Goal: Task Accomplishment & Management: Use online tool/utility

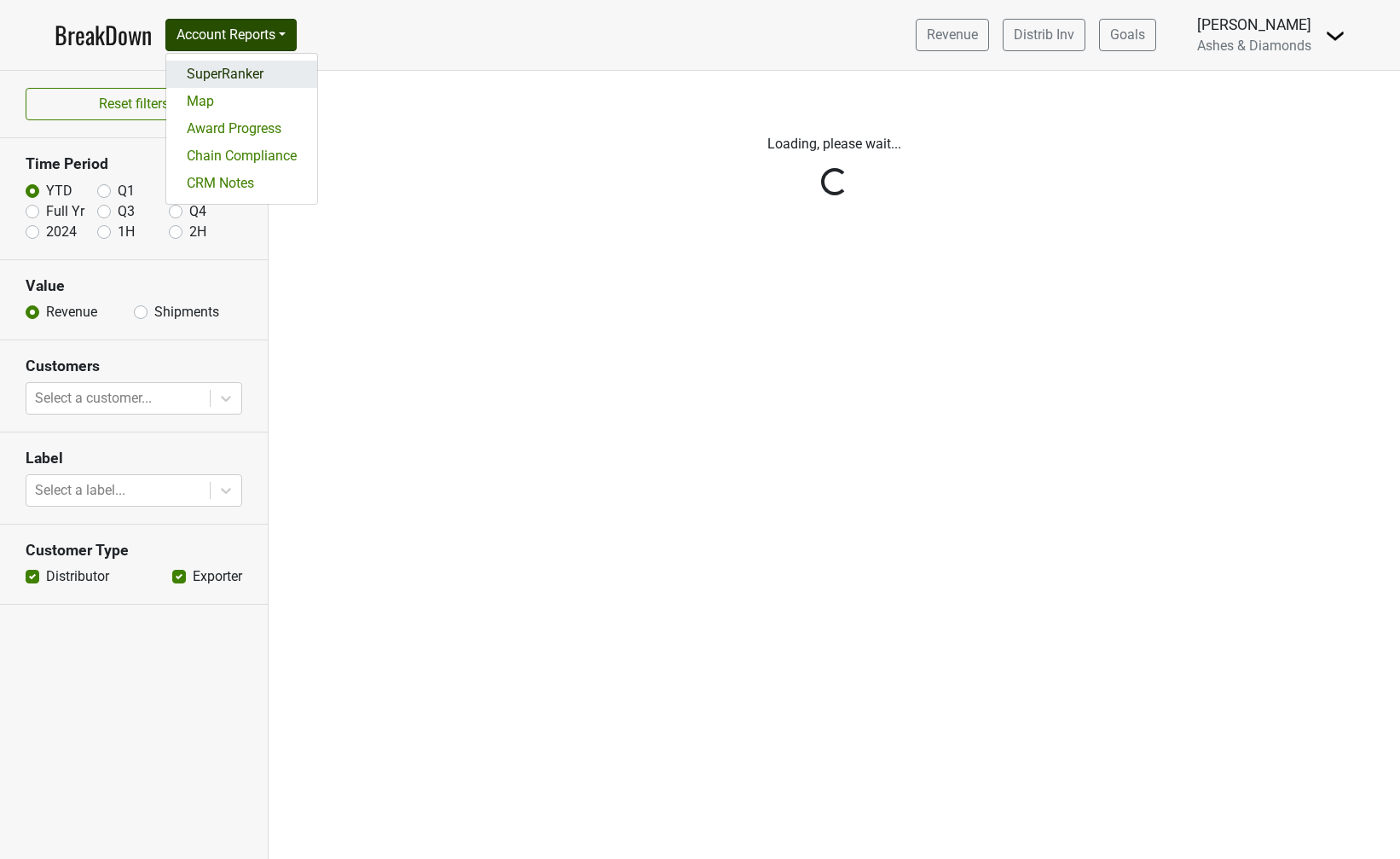
click at [265, 84] on link "SuperRanker" at bounding box center [242, 74] width 151 height 27
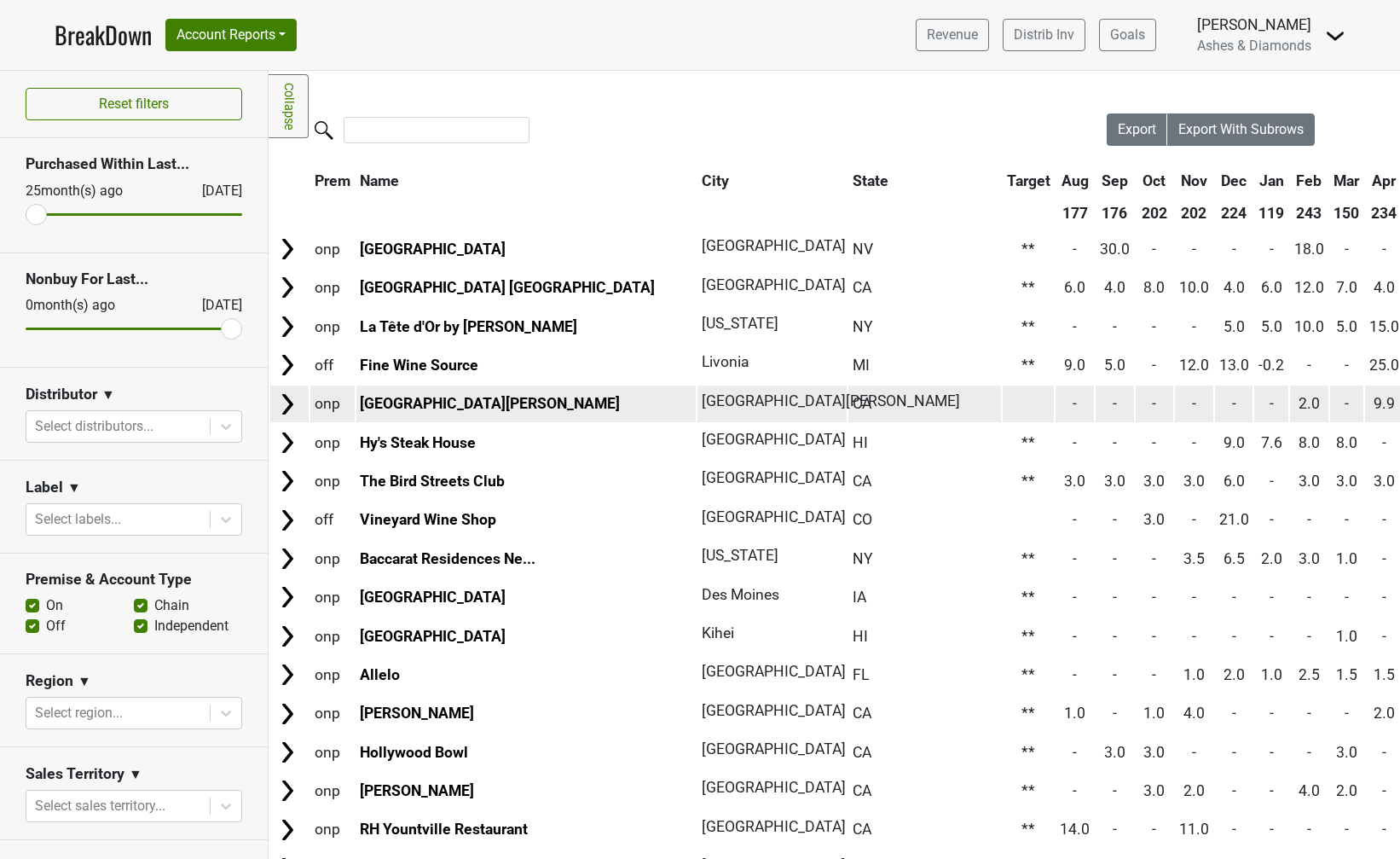
click at [1003, 402] on td at bounding box center [1029, 403] width 52 height 37
click at [1003, 402] on td "**" at bounding box center [1029, 403] width 52 height 37
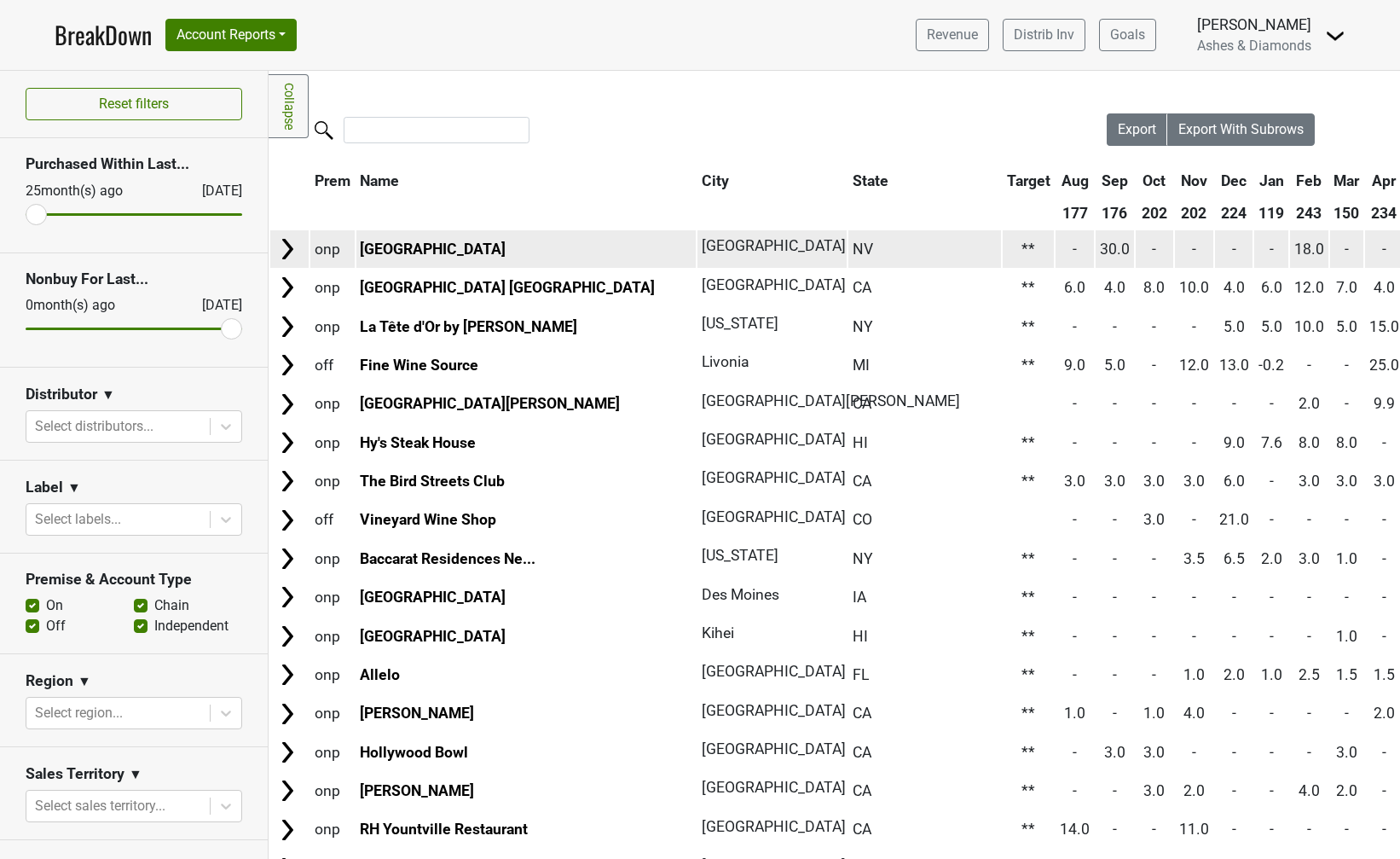
click at [285, 252] on img at bounding box center [288, 249] width 26 height 26
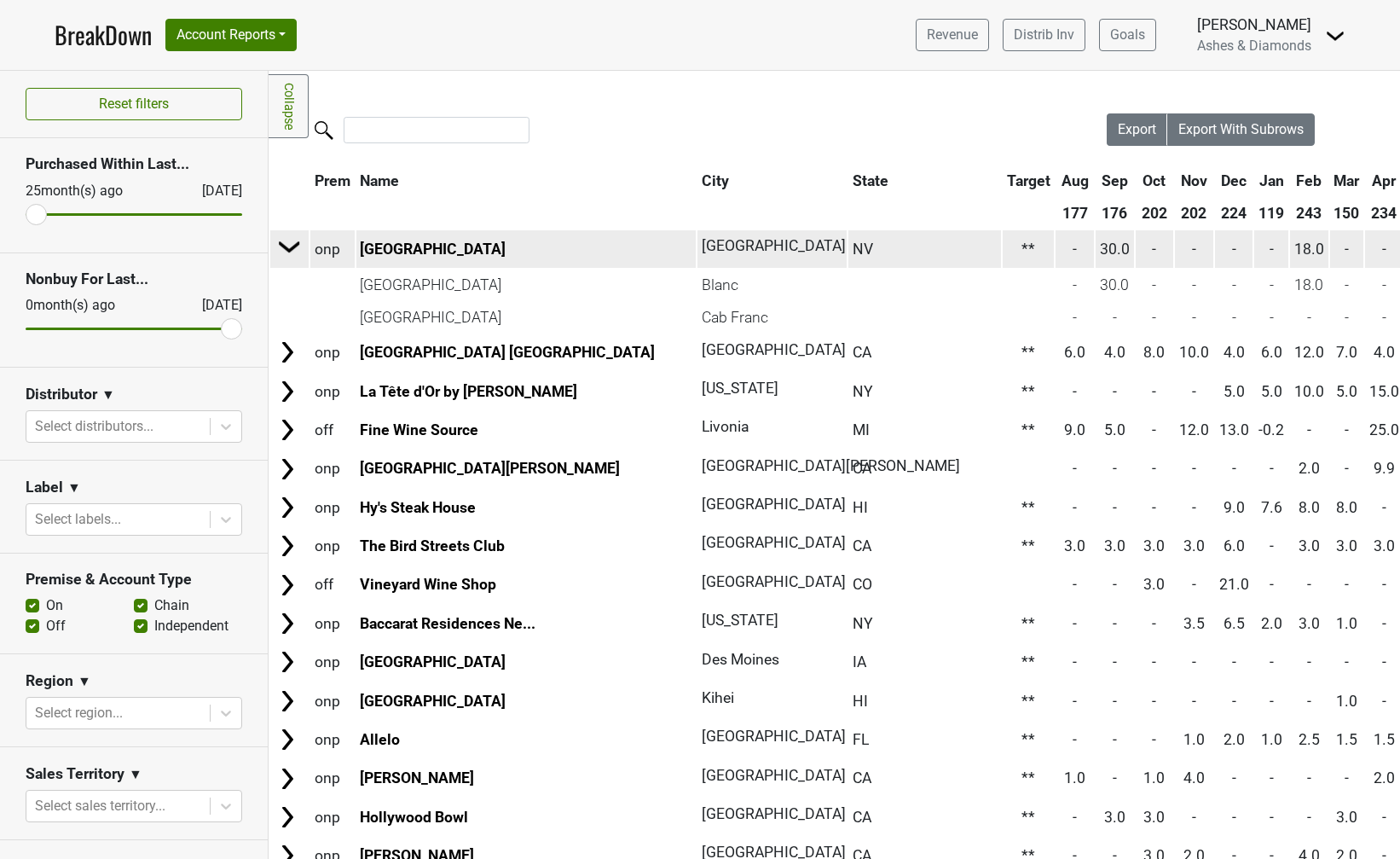
click at [285, 252] on img at bounding box center [290, 247] width 26 height 26
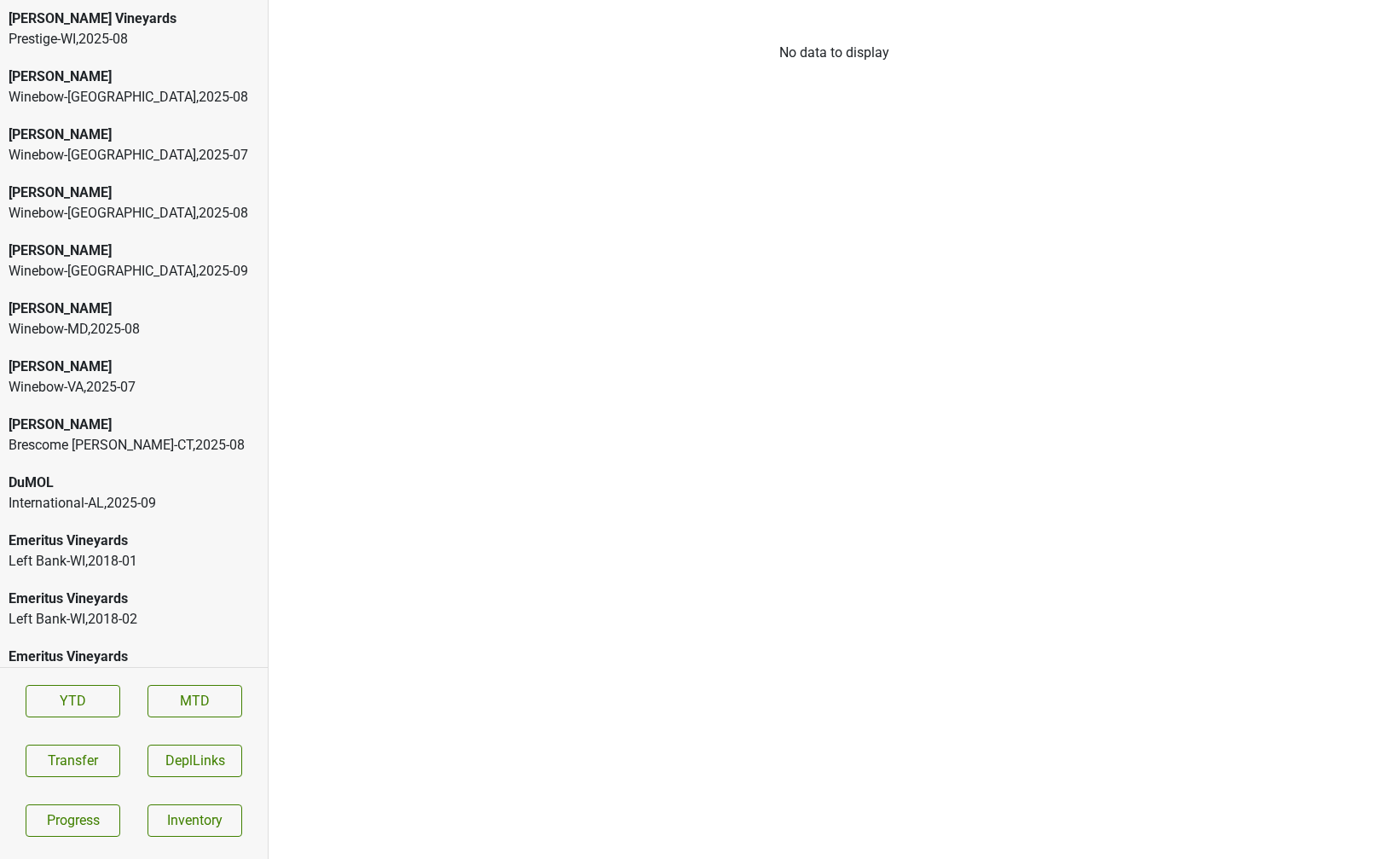
click at [106, 37] on div "Prestige-WI , 2025 - 08" at bounding box center [134, 39] width 251 height 21
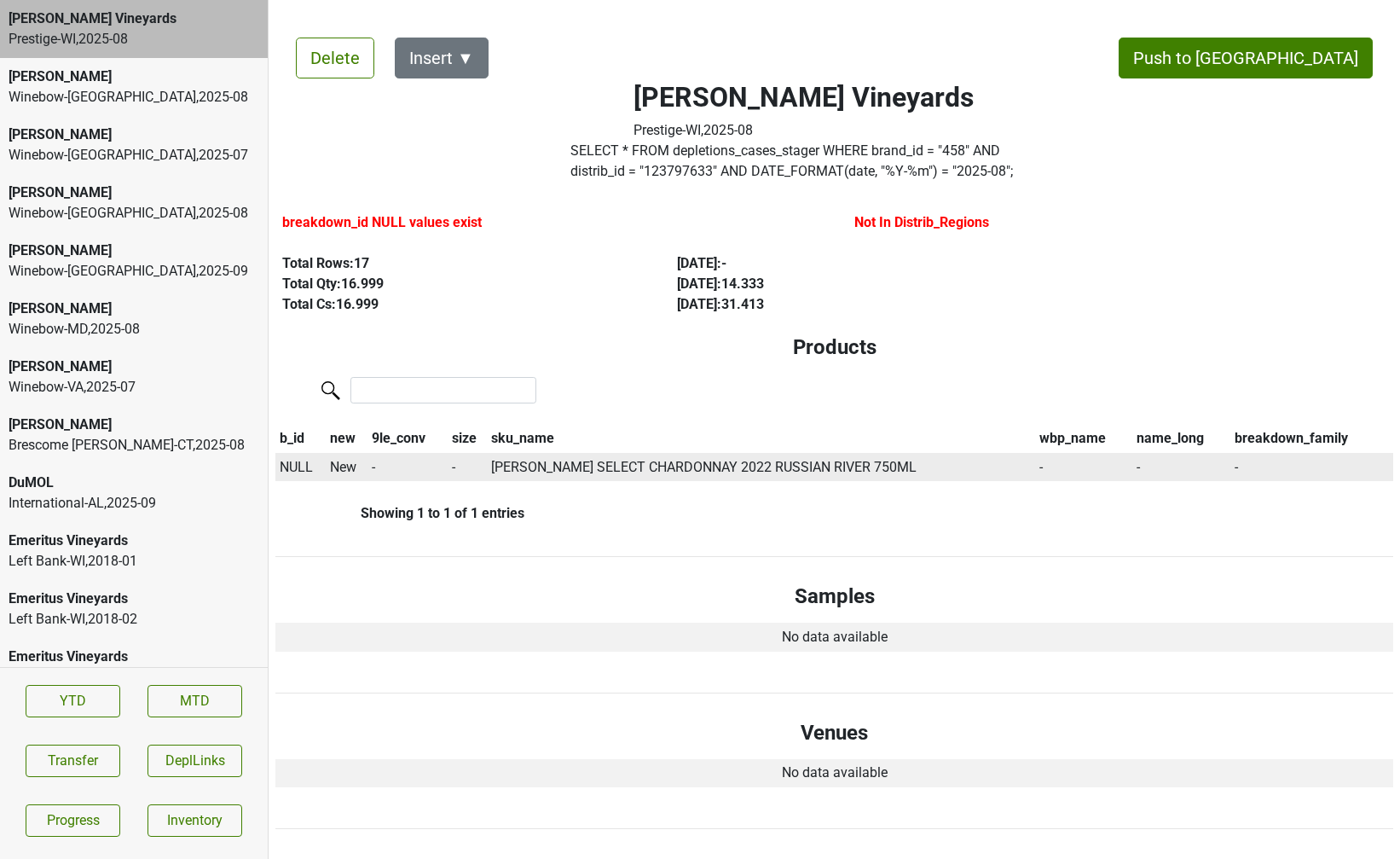
click at [297, 466] on span "NULL" at bounding box center [296, 467] width 33 height 16
type input "22 ch"
click at [318, 537] on div "* 22 Chardonnay 750ml" at bounding box center [375, 542] width 198 height 44
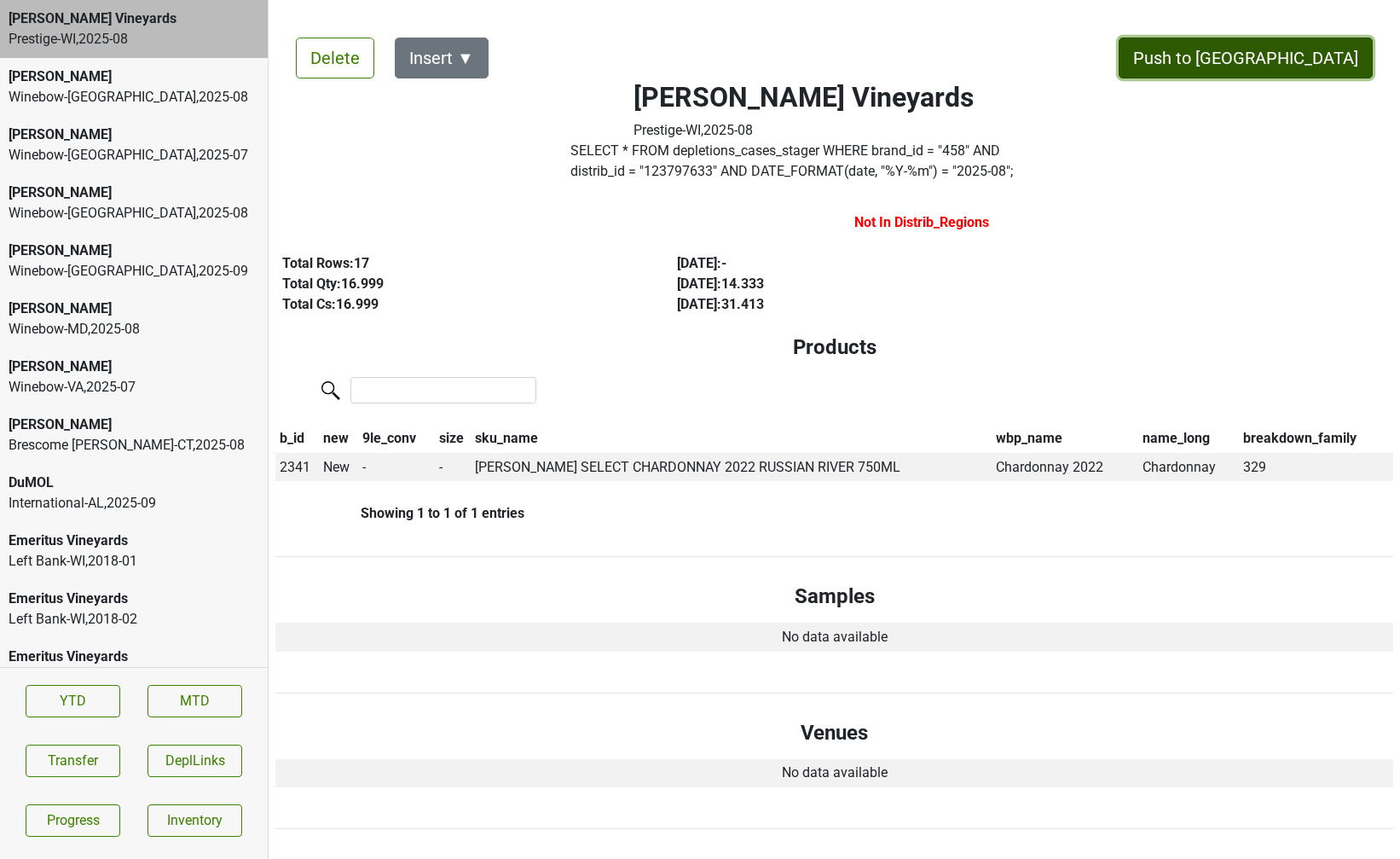
click at [1305, 61] on button "Push to DC" at bounding box center [1245, 58] width 254 height 41
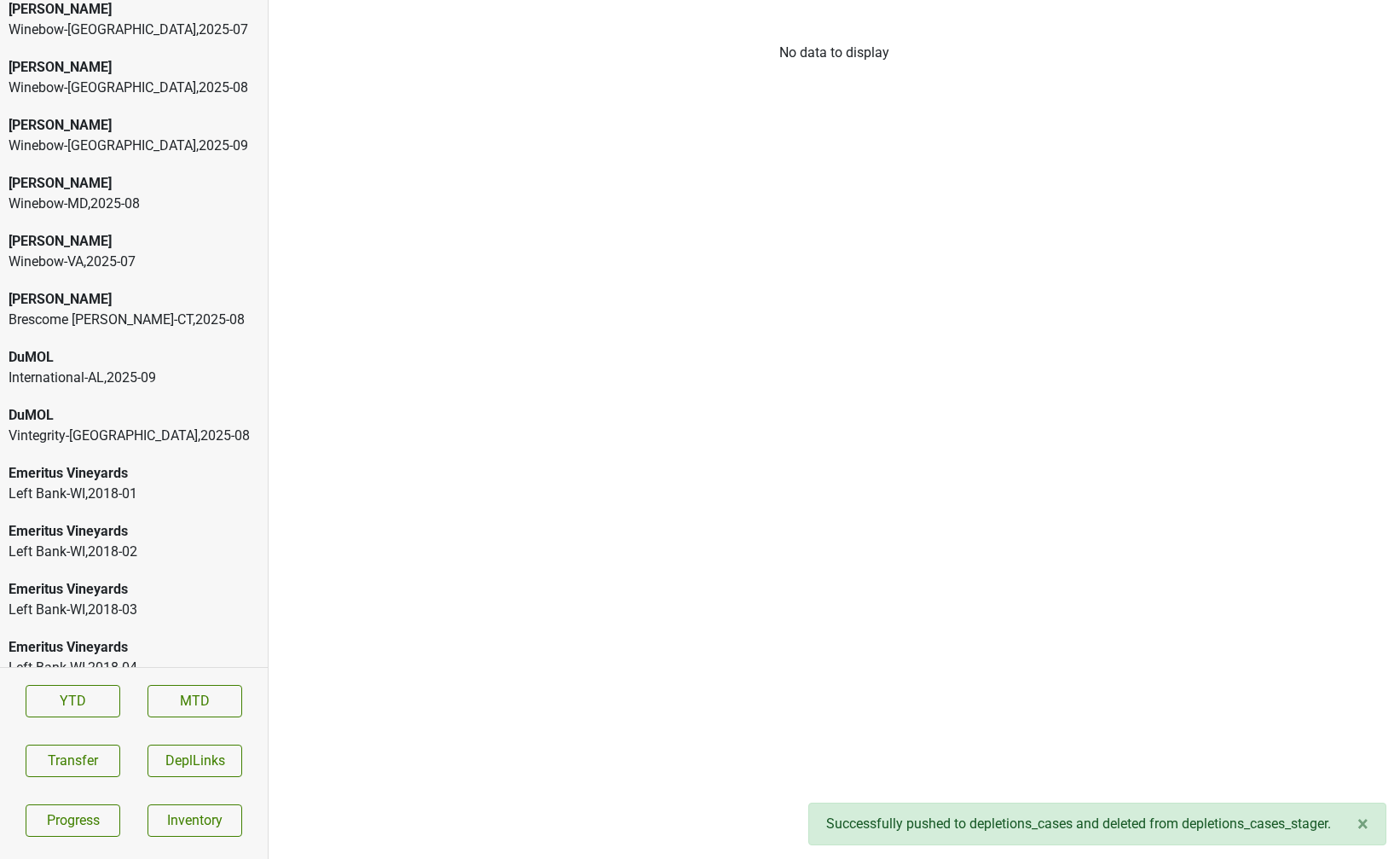
scroll to position [81, 0]
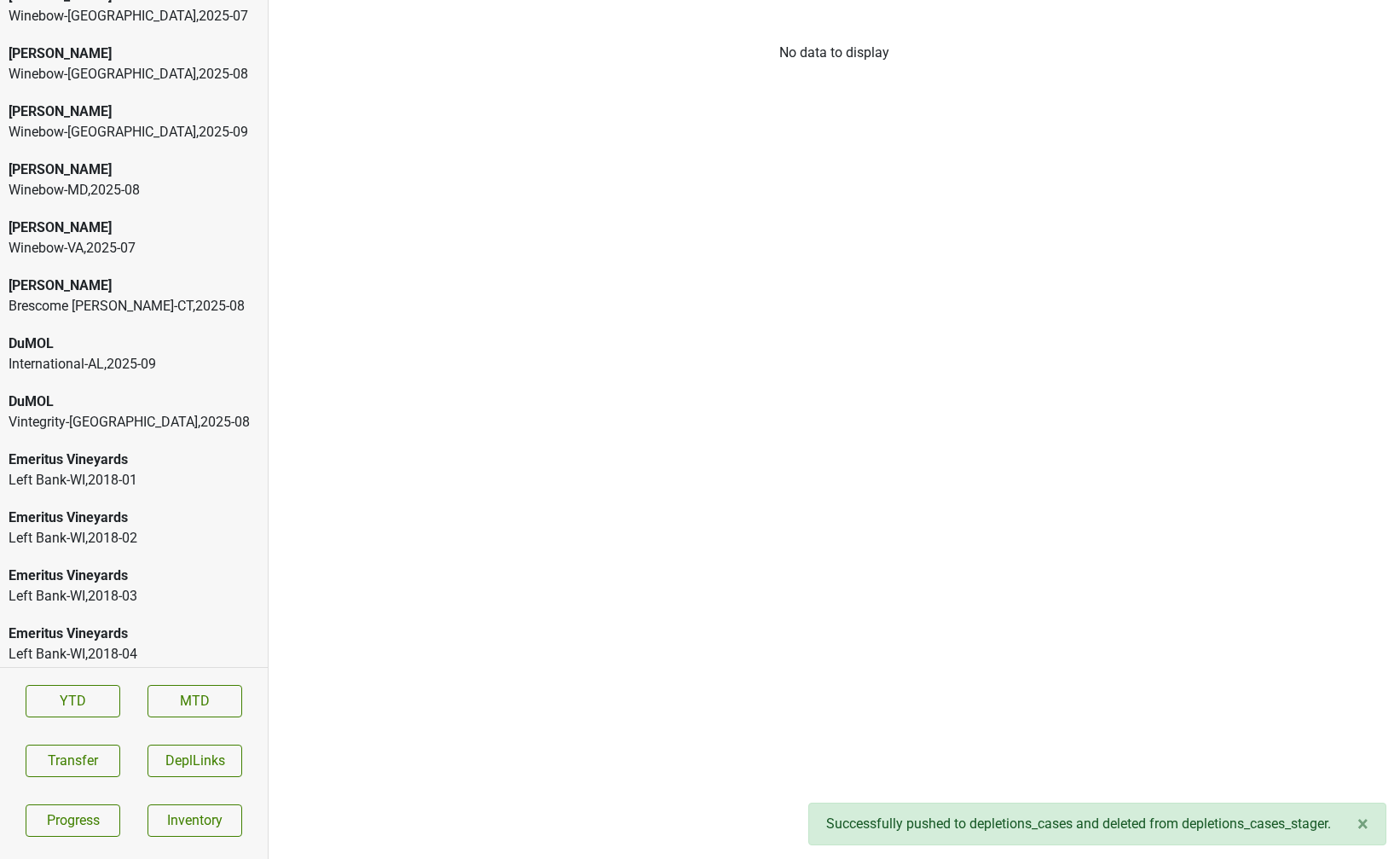
click at [93, 346] on div "DuMOL" at bounding box center [134, 343] width 251 height 21
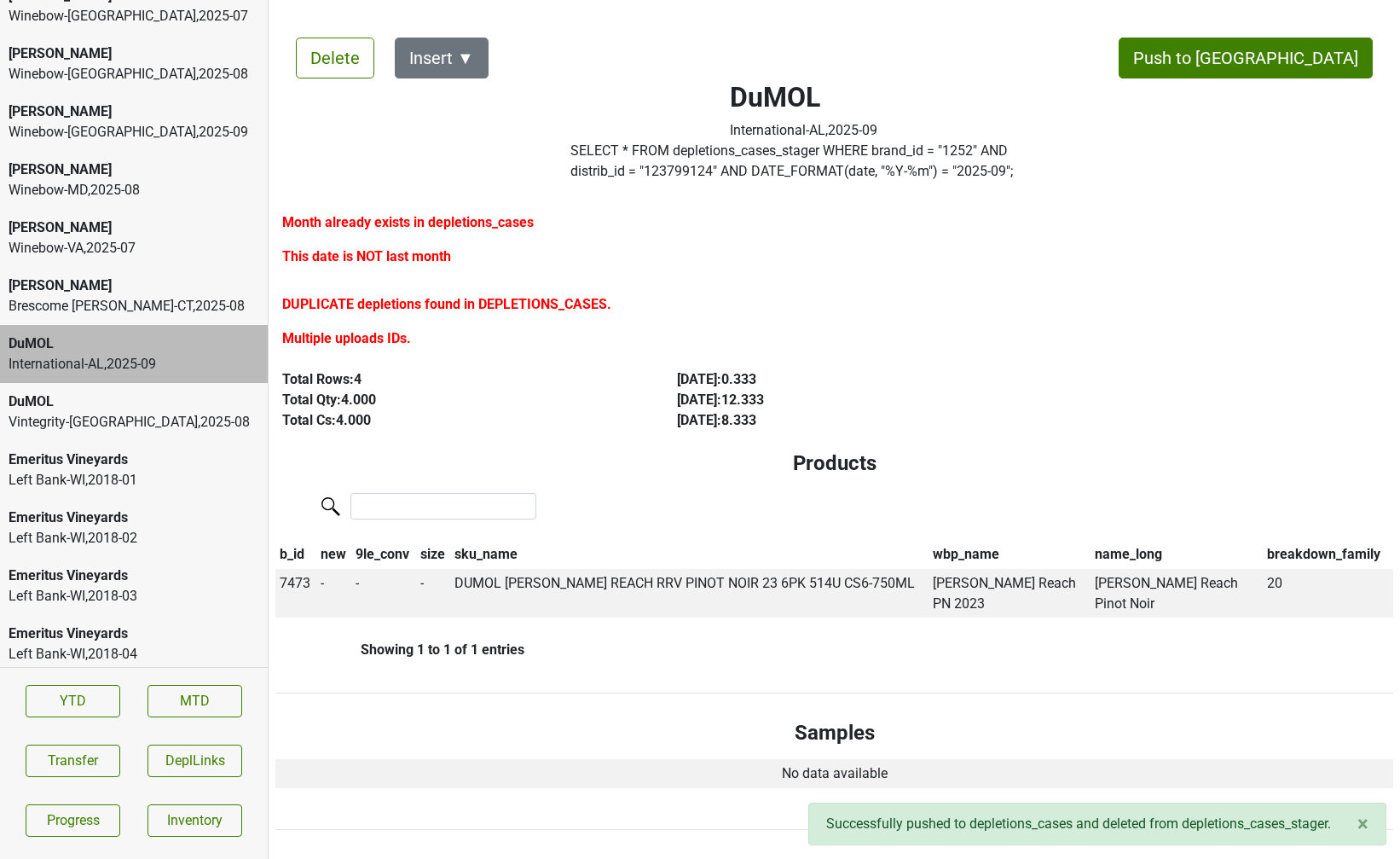
click at [77, 405] on div "DuMOL" at bounding box center [134, 401] width 251 height 21
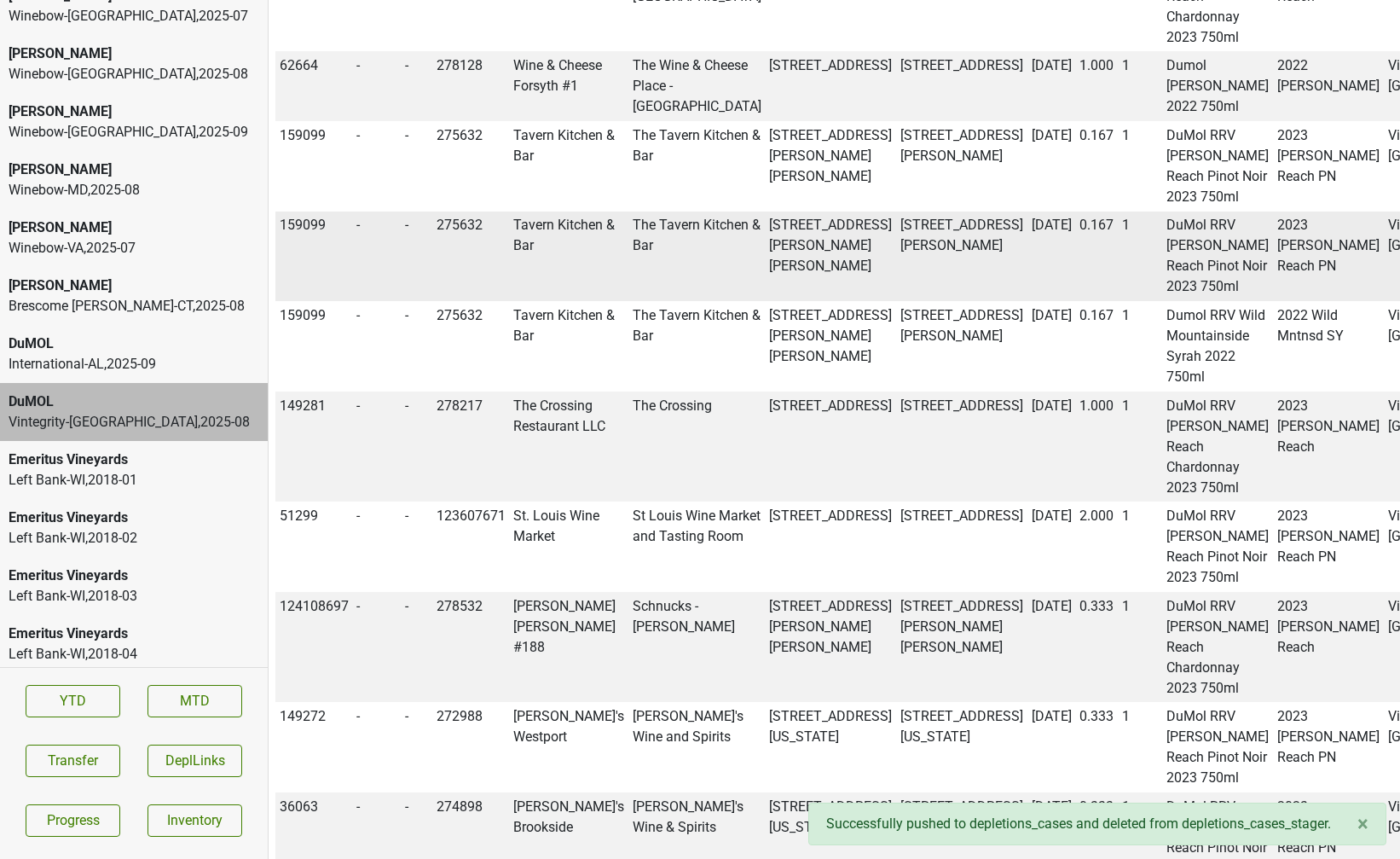
scroll to position [0, 0]
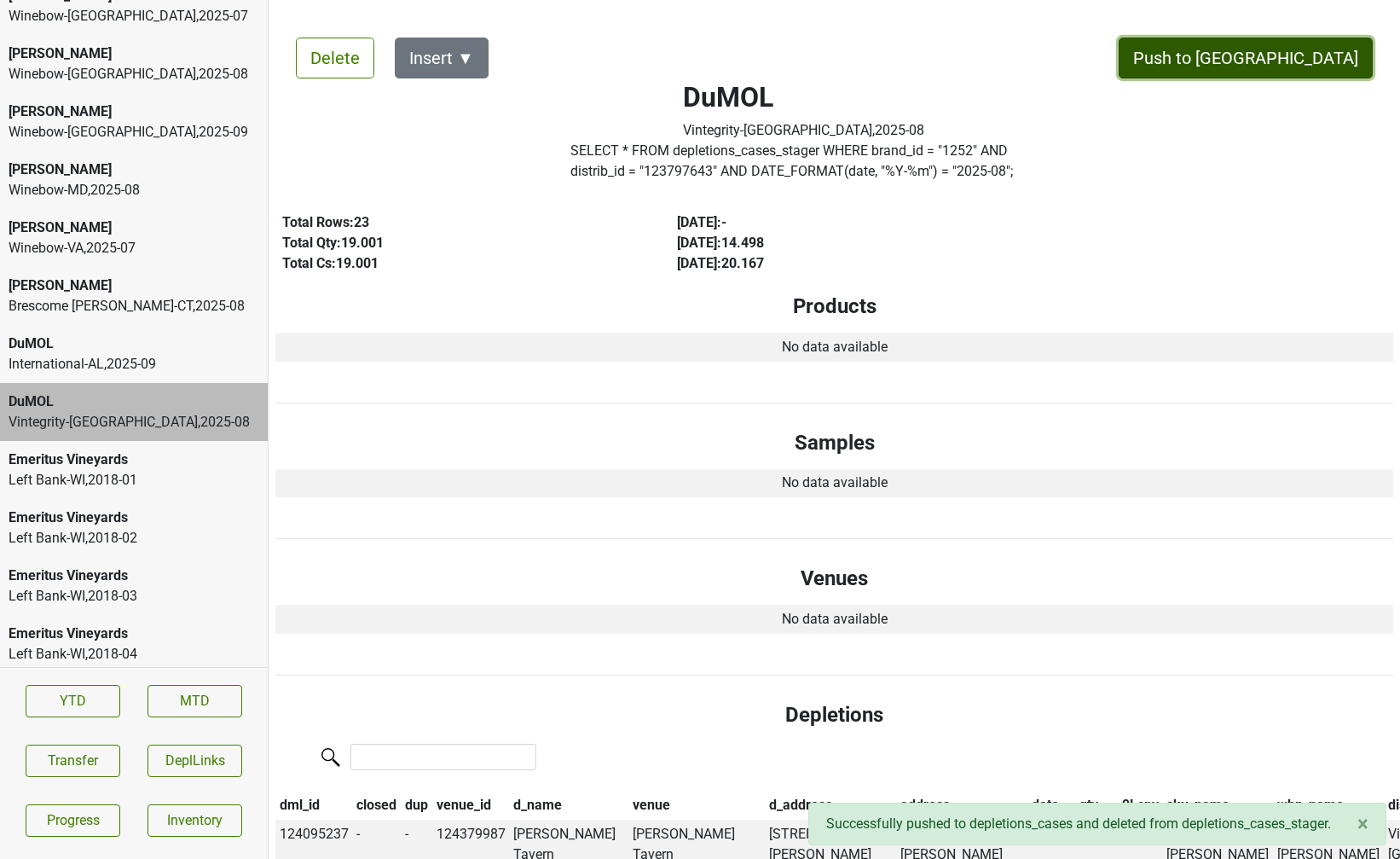
click at [1289, 58] on button "Push to DC" at bounding box center [1245, 58] width 254 height 41
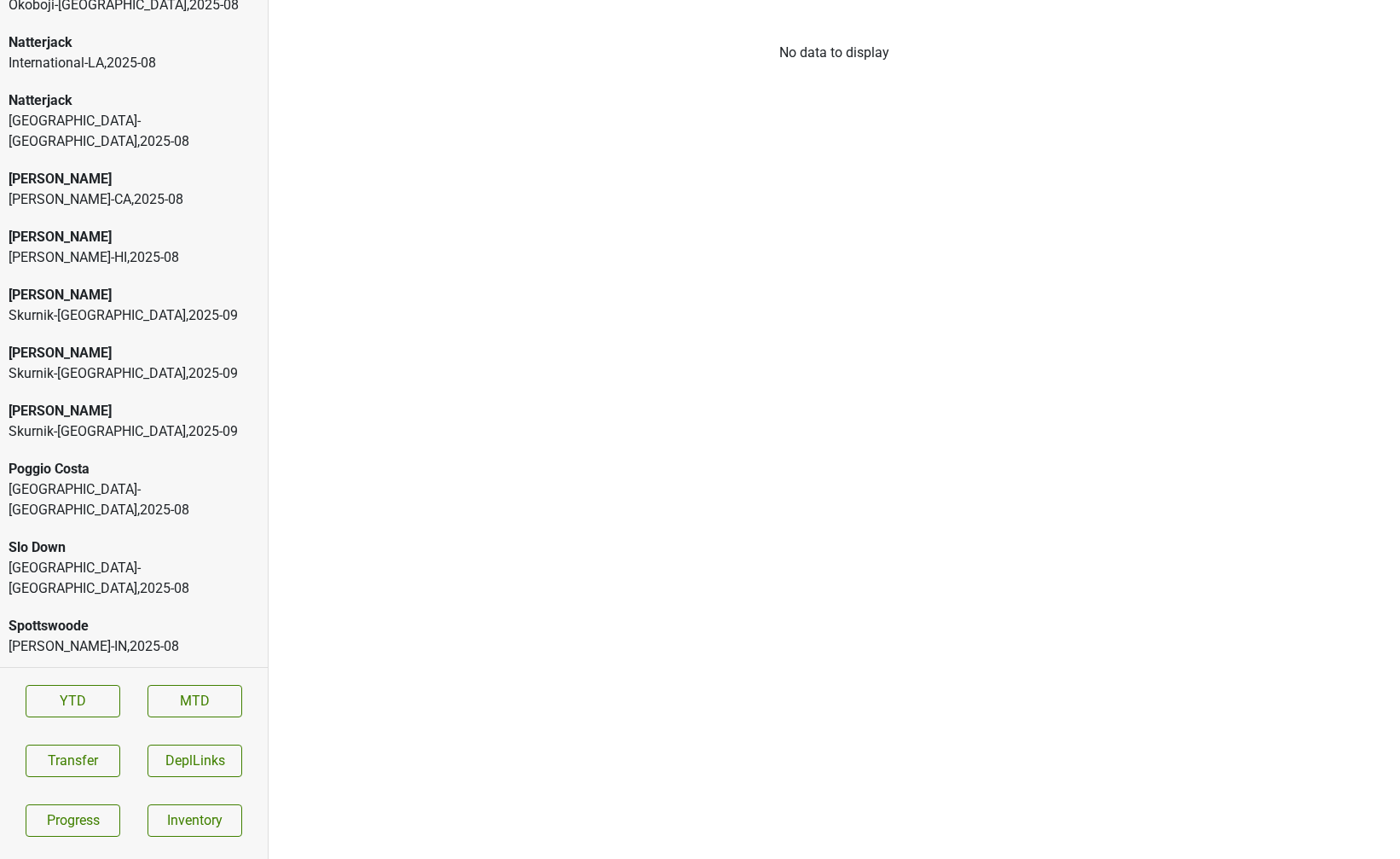
scroll to position [3798, 0]
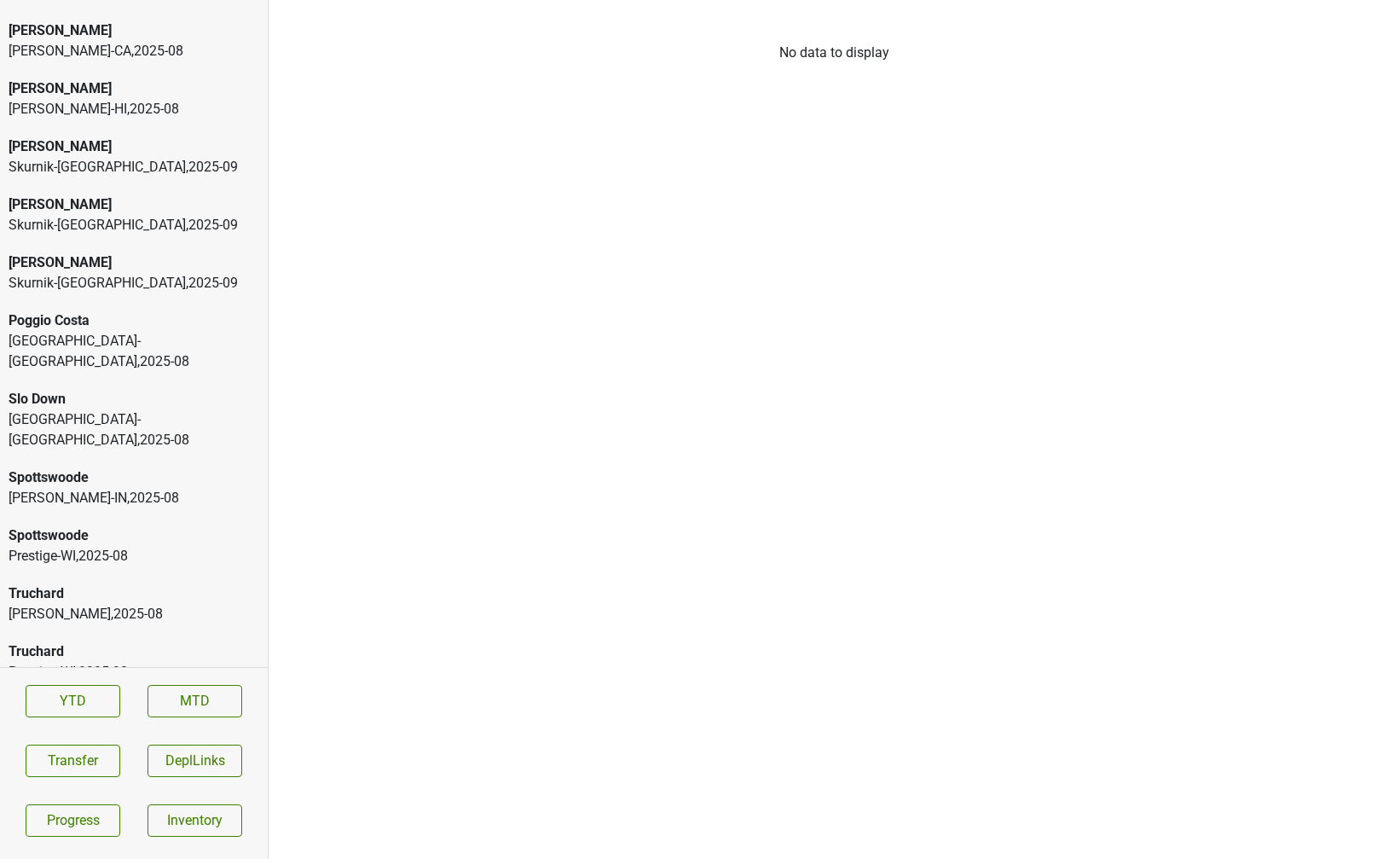
click at [149, 662] on div "Prestige-WI , 2025 - 08" at bounding box center [134, 672] width 251 height 21
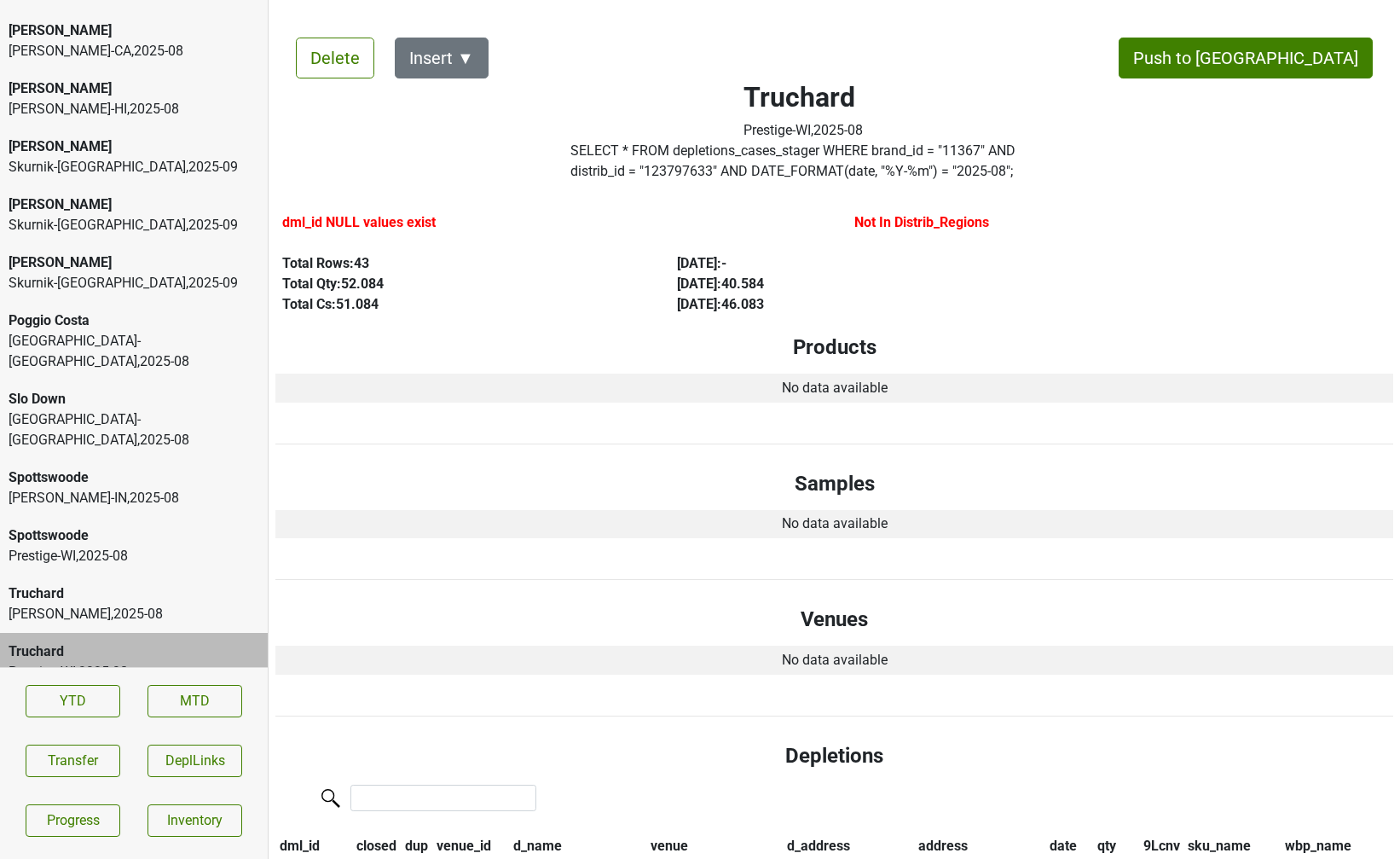
click at [146, 604] on div "Dimitri-IA , 2025 - 08" at bounding box center [134, 614] width 251 height 21
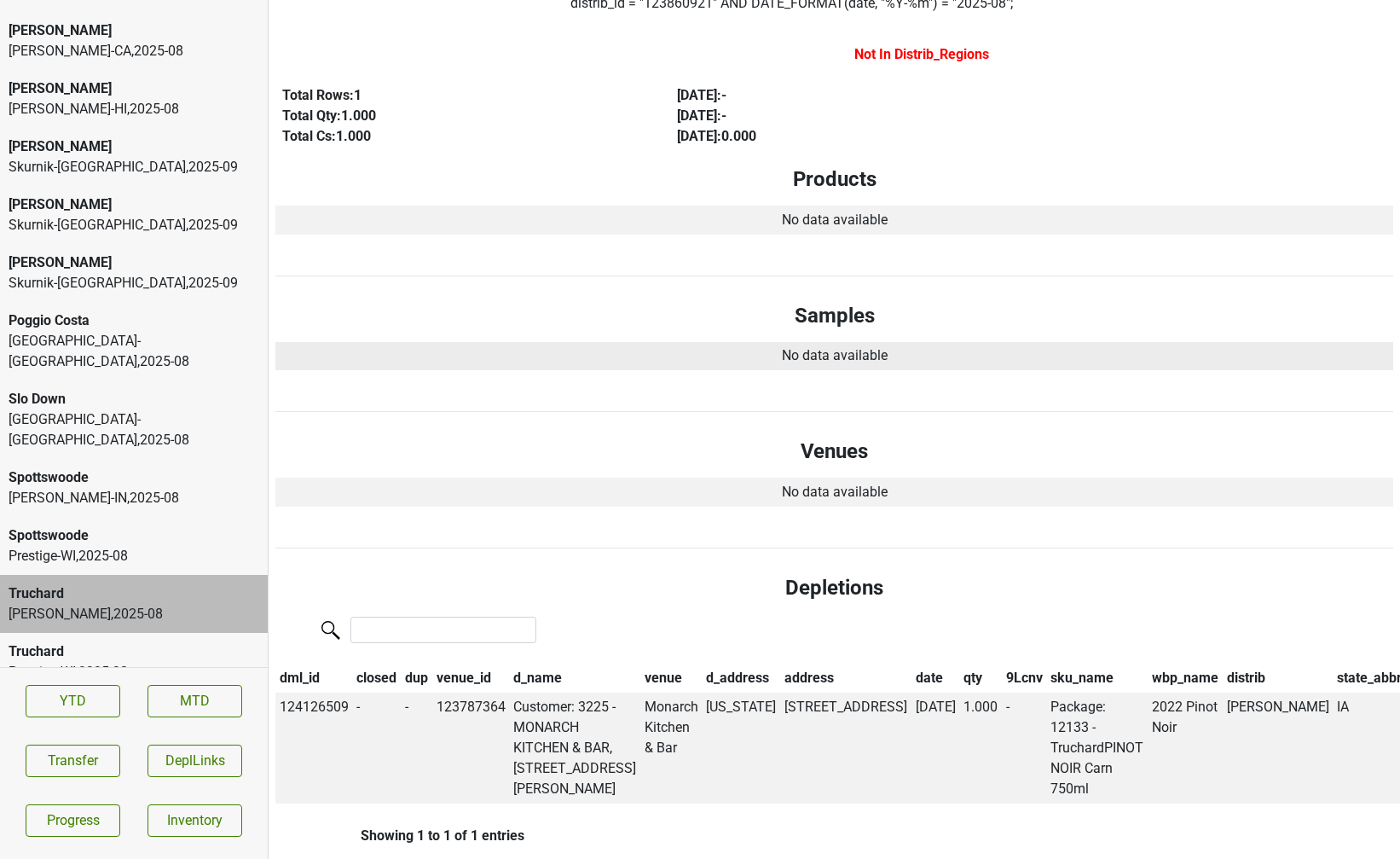
scroll to position [0, 0]
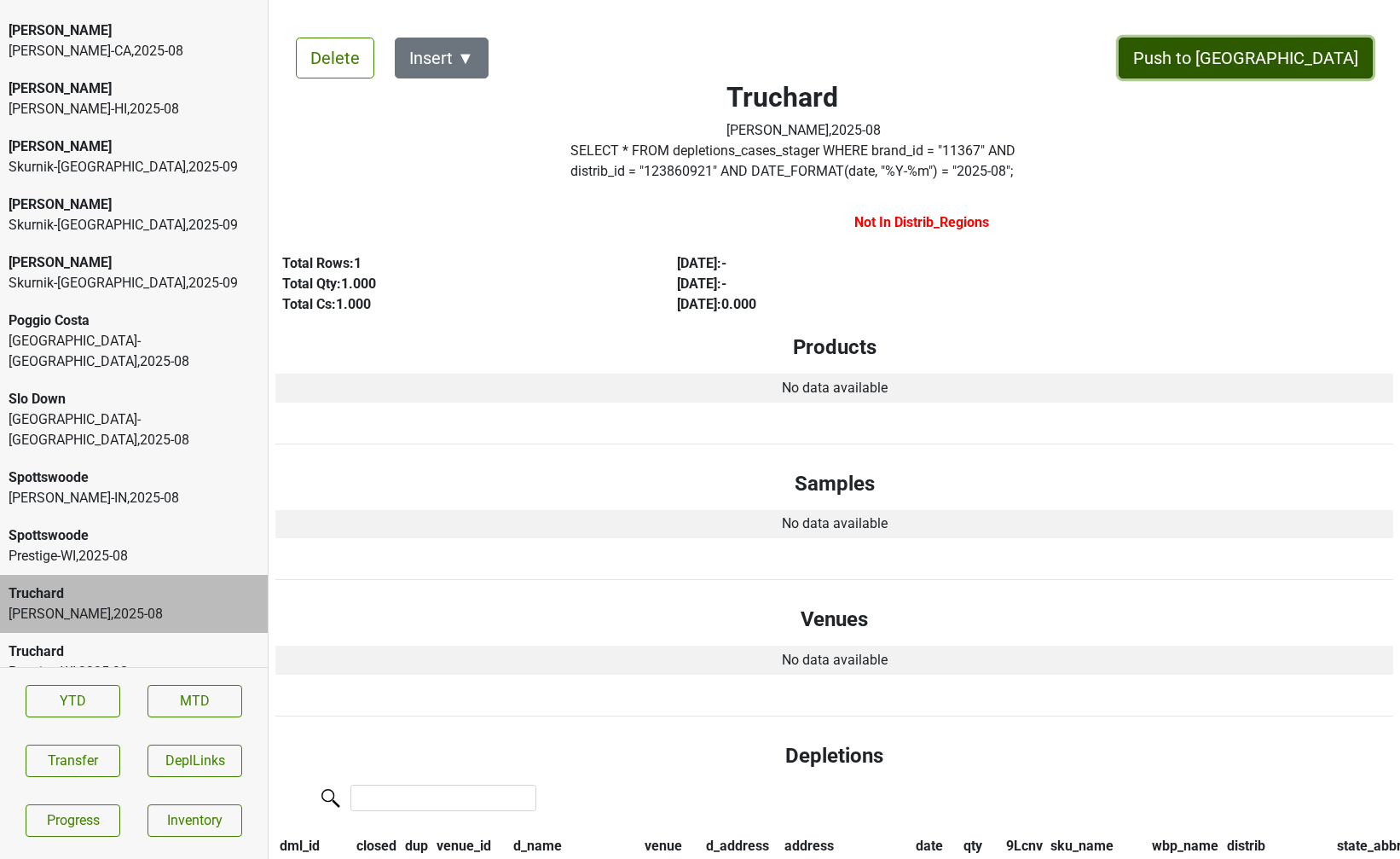
click at [1292, 60] on button "Push to DC" at bounding box center [1245, 58] width 254 height 41
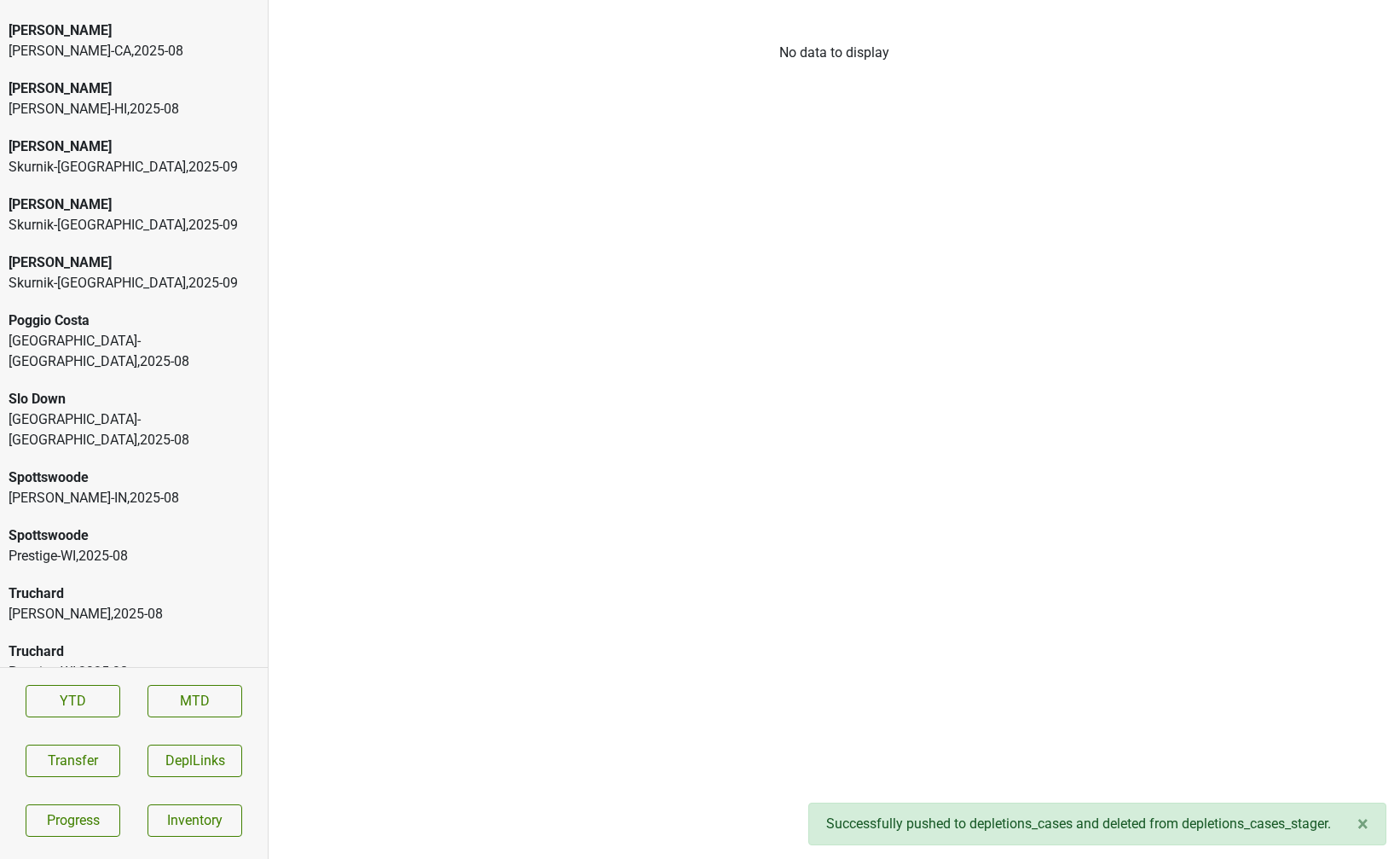
scroll to position [3741, 0]
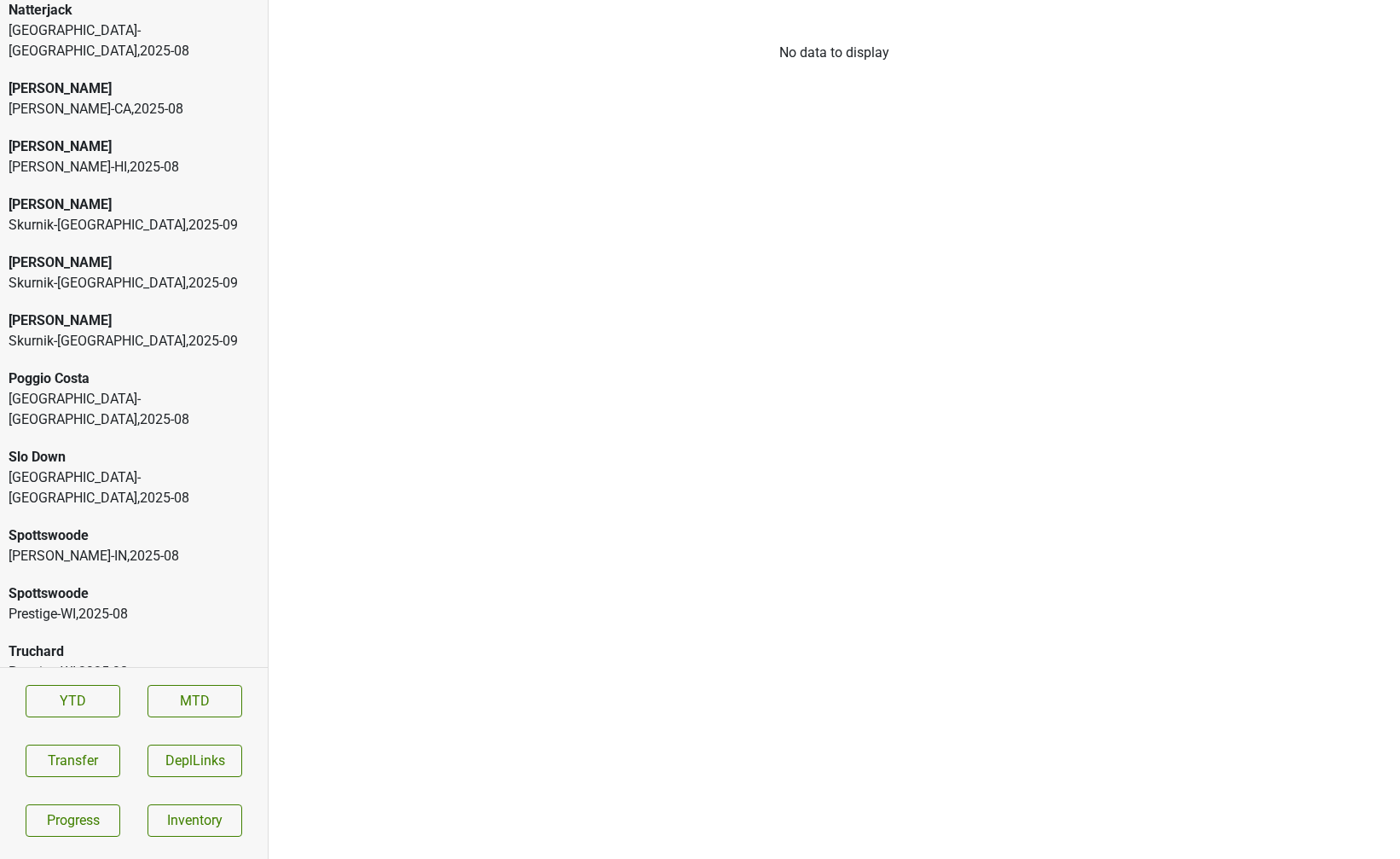
click at [132, 583] on div "Spottswoode" at bounding box center [134, 593] width 251 height 21
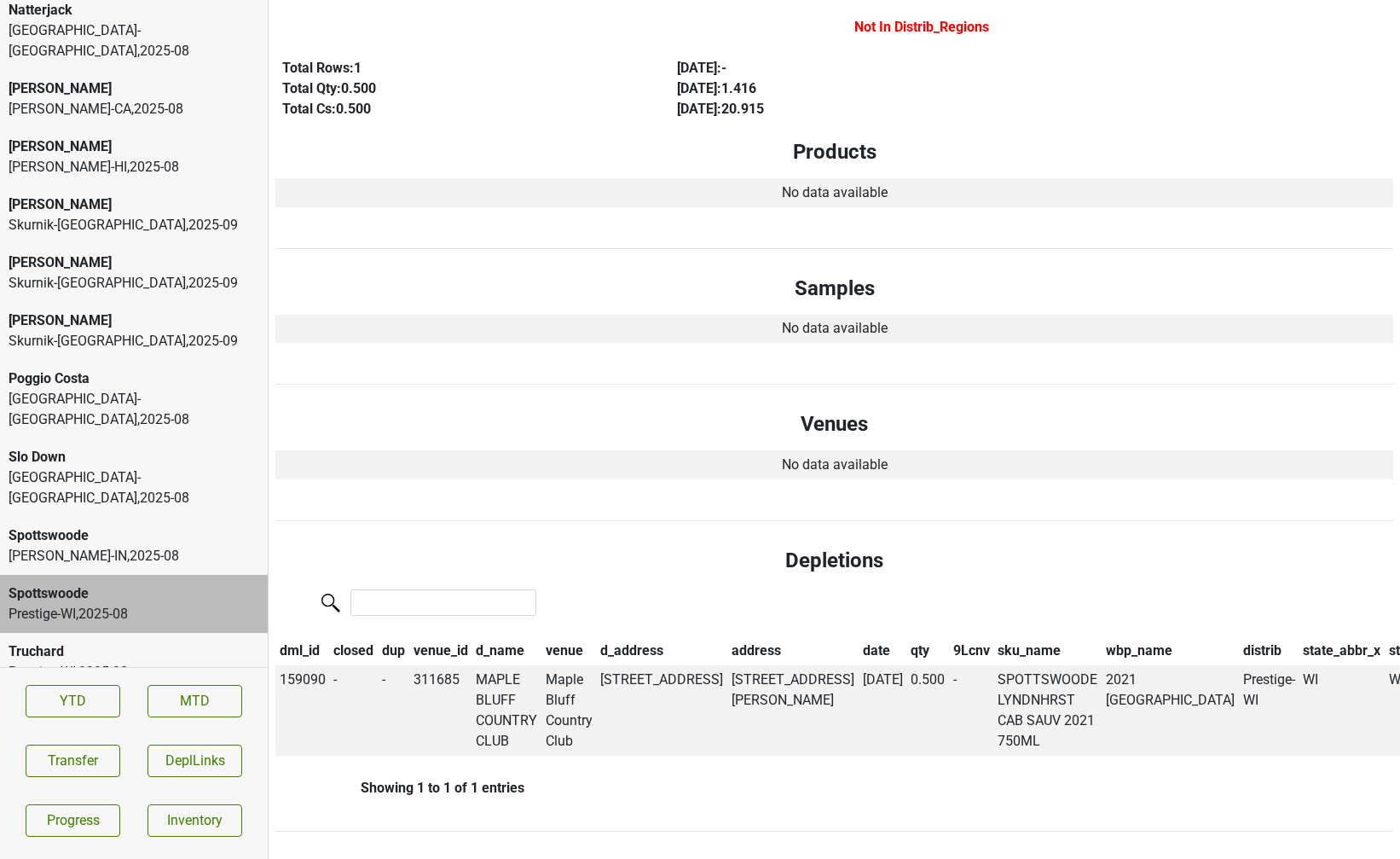
scroll to position [0, 0]
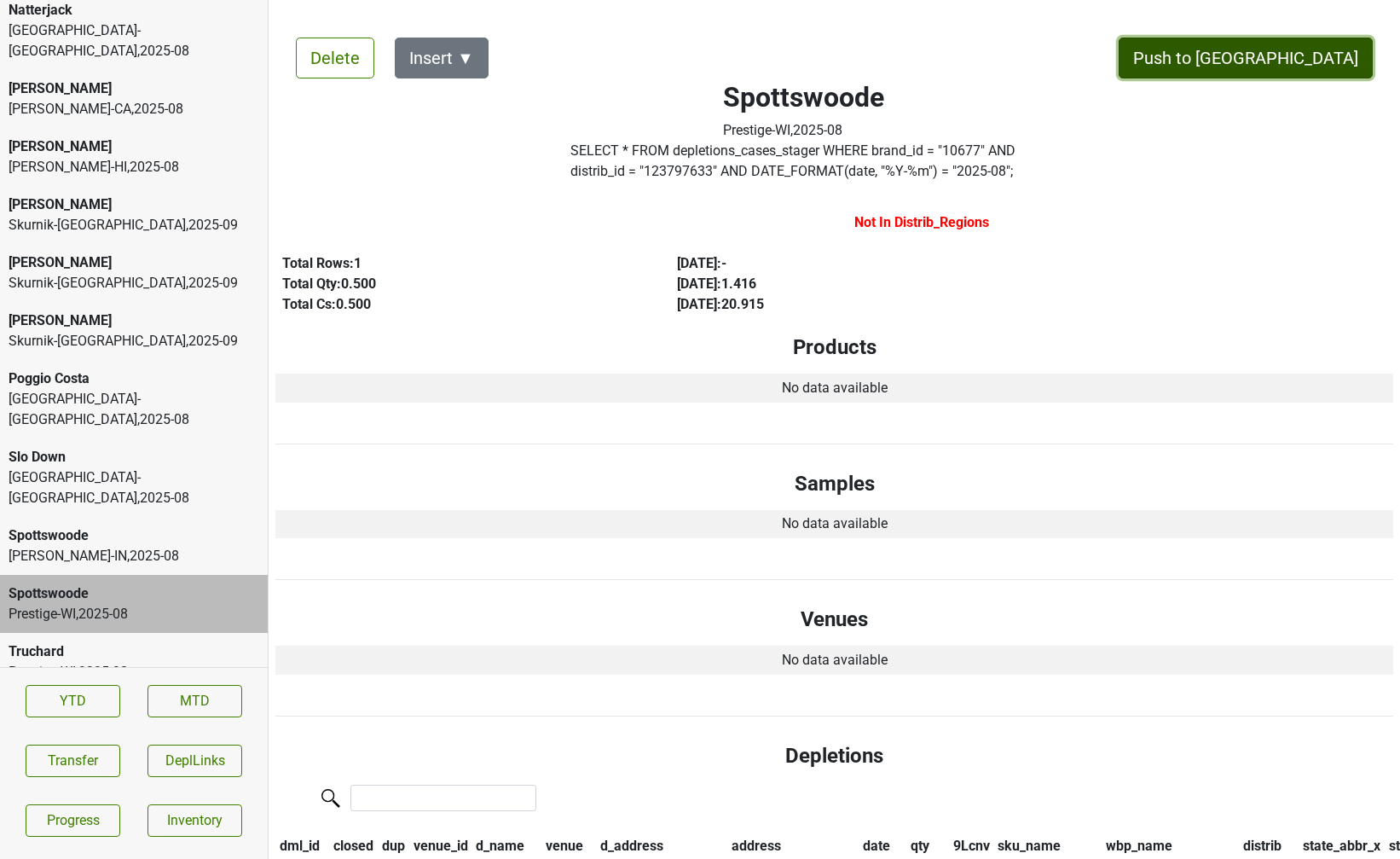
click at [1322, 51] on button "Push to DC" at bounding box center [1245, 58] width 254 height 41
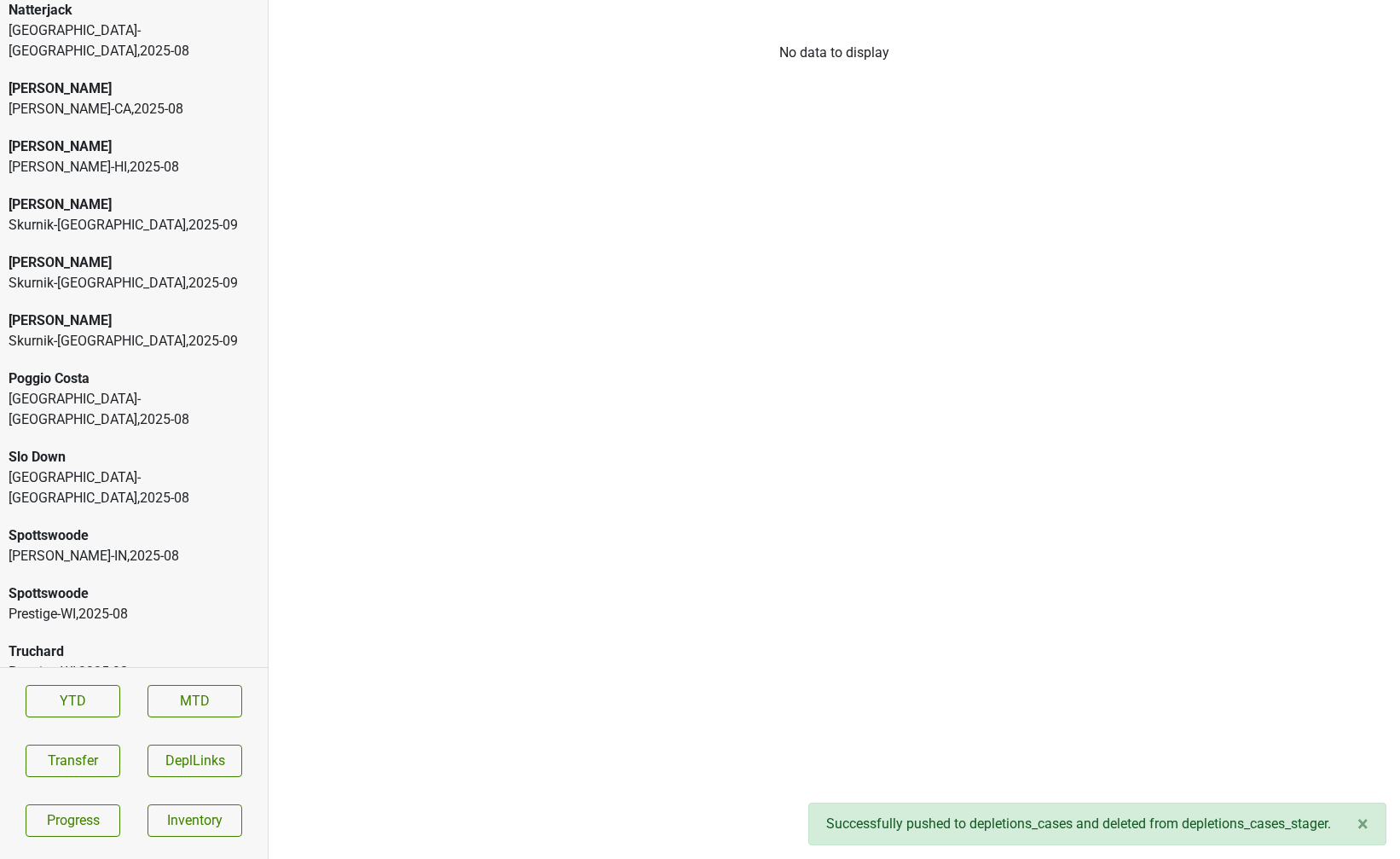
scroll to position [3682, 0]
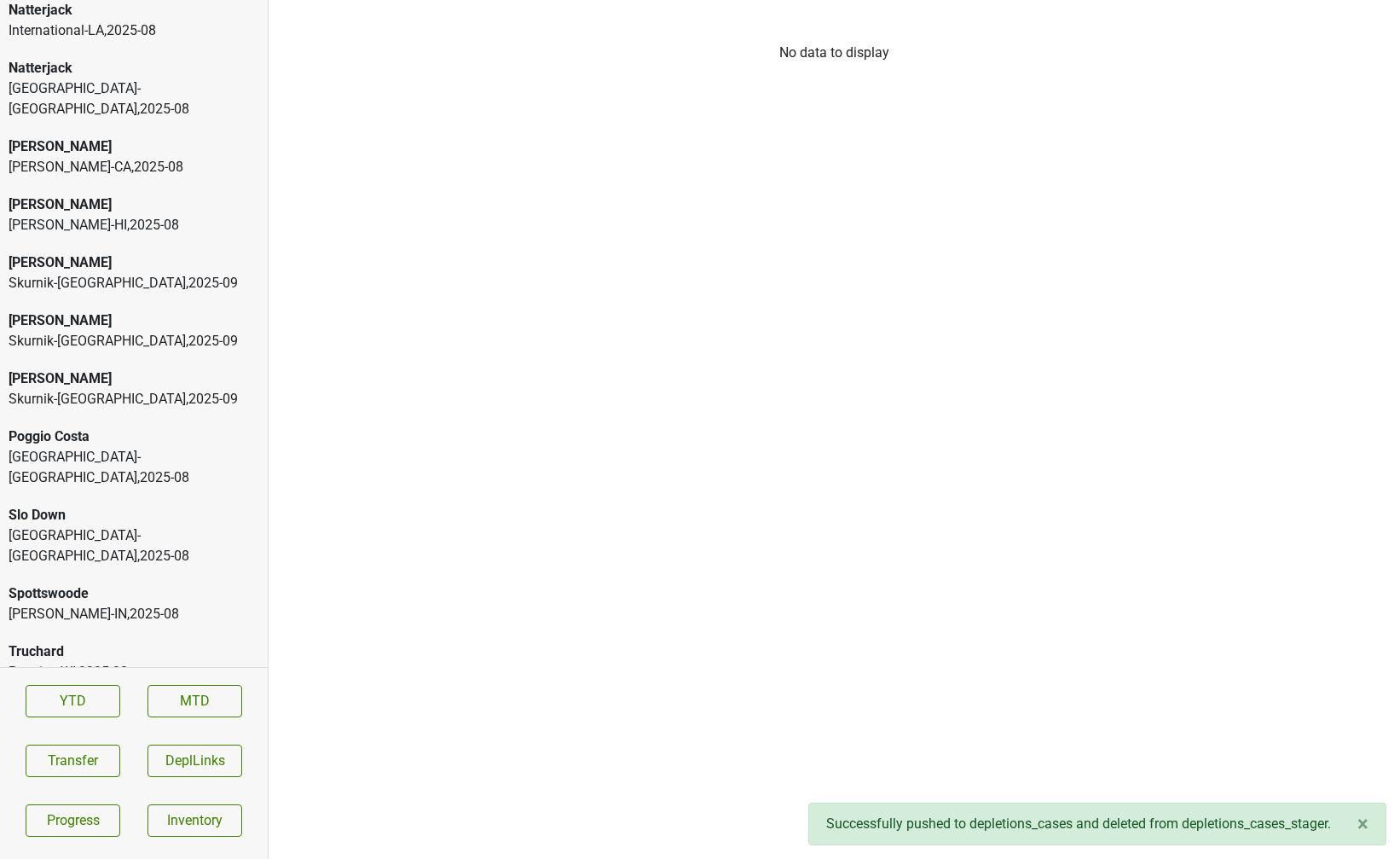
click at [156, 253] on div "Peter Michael Skurnik-CT , 2025 - 09" at bounding box center [133, 273] width 268 height 58
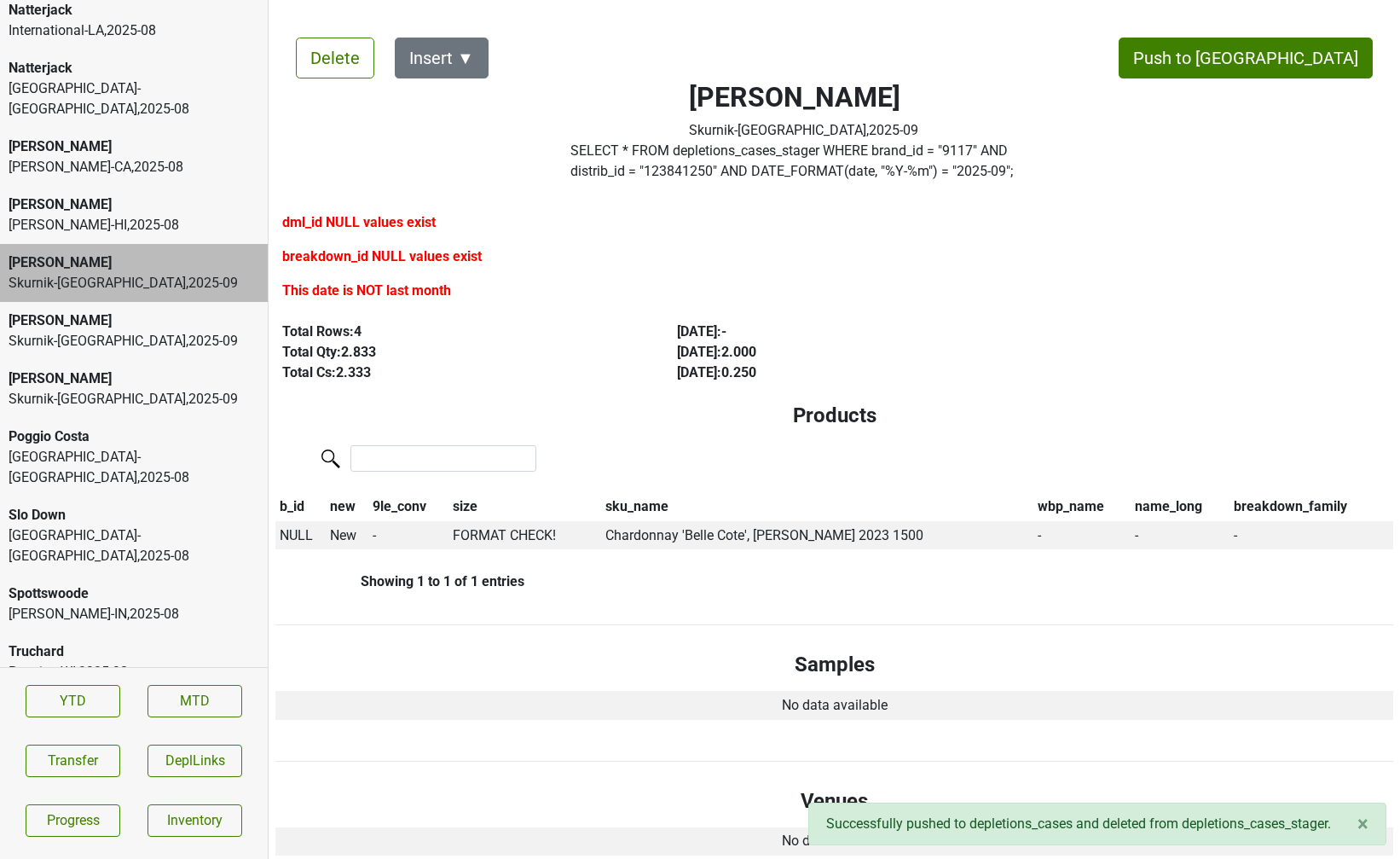
click at [153, 260] on div "Peter Michael Skurnik-CT , 2025 - 09" at bounding box center [133, 273] width 268 height 58
click at [141, 330] on div "Skurnik-NJ , 2025 - 09" at bounding box center [134, 340] width 251 height 21
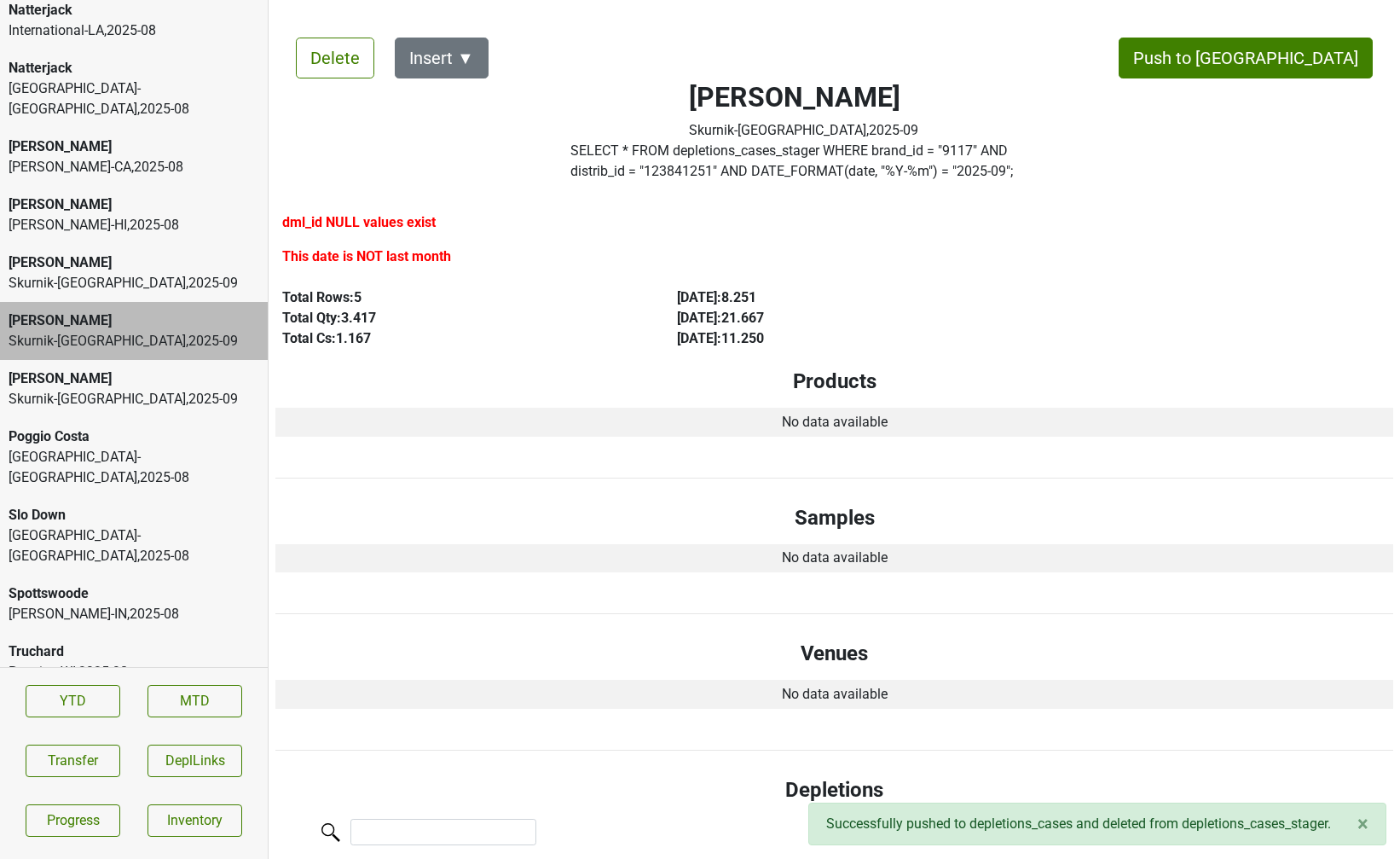
click at [123, 447] on div "Vine Street-NJ_PA , 2025 - 08" at bounding box center [134, 467] width 251 height 41
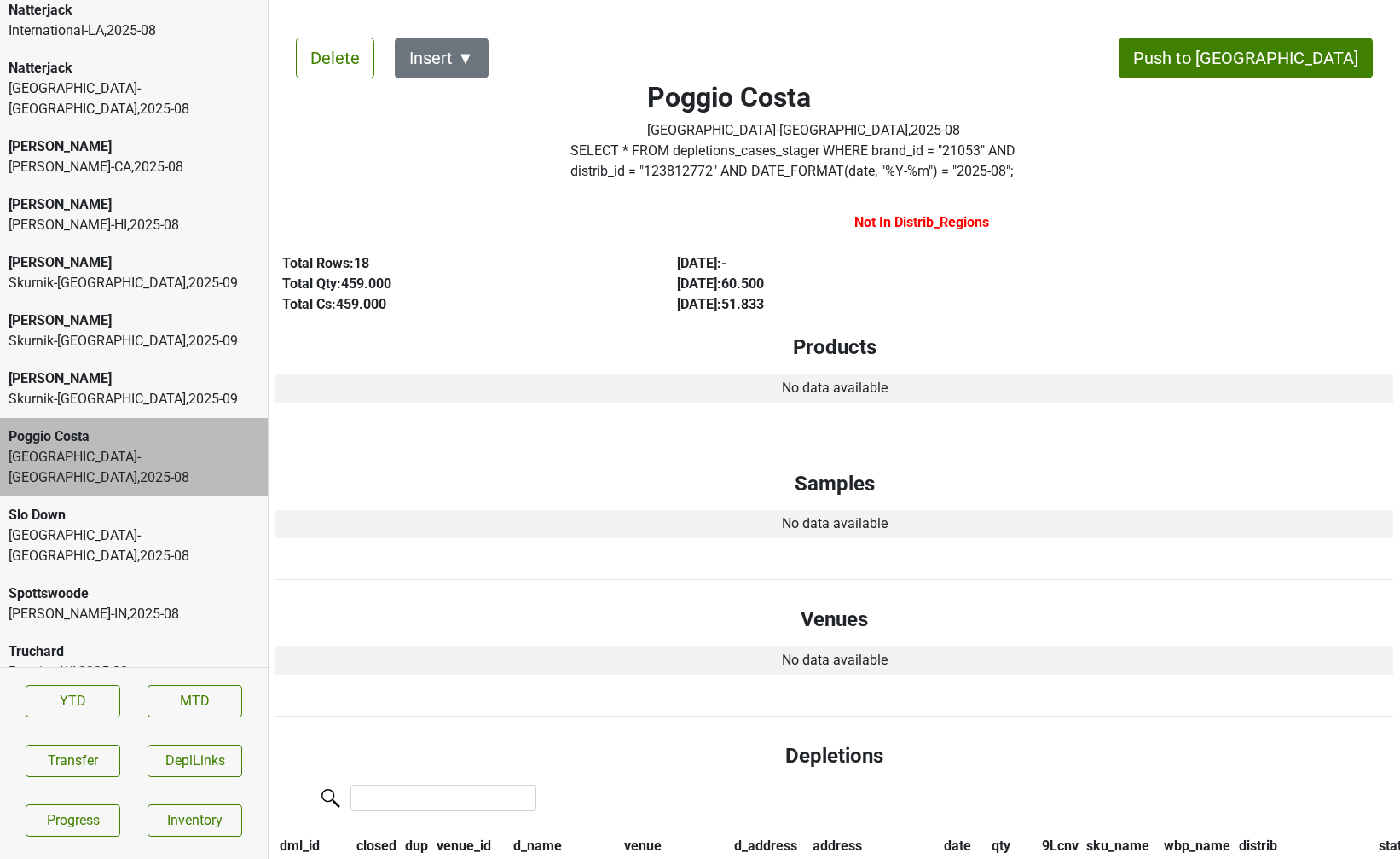
click at [109, 641] on div "Truchard" at bounding box center [134, 651] width 251 height 21
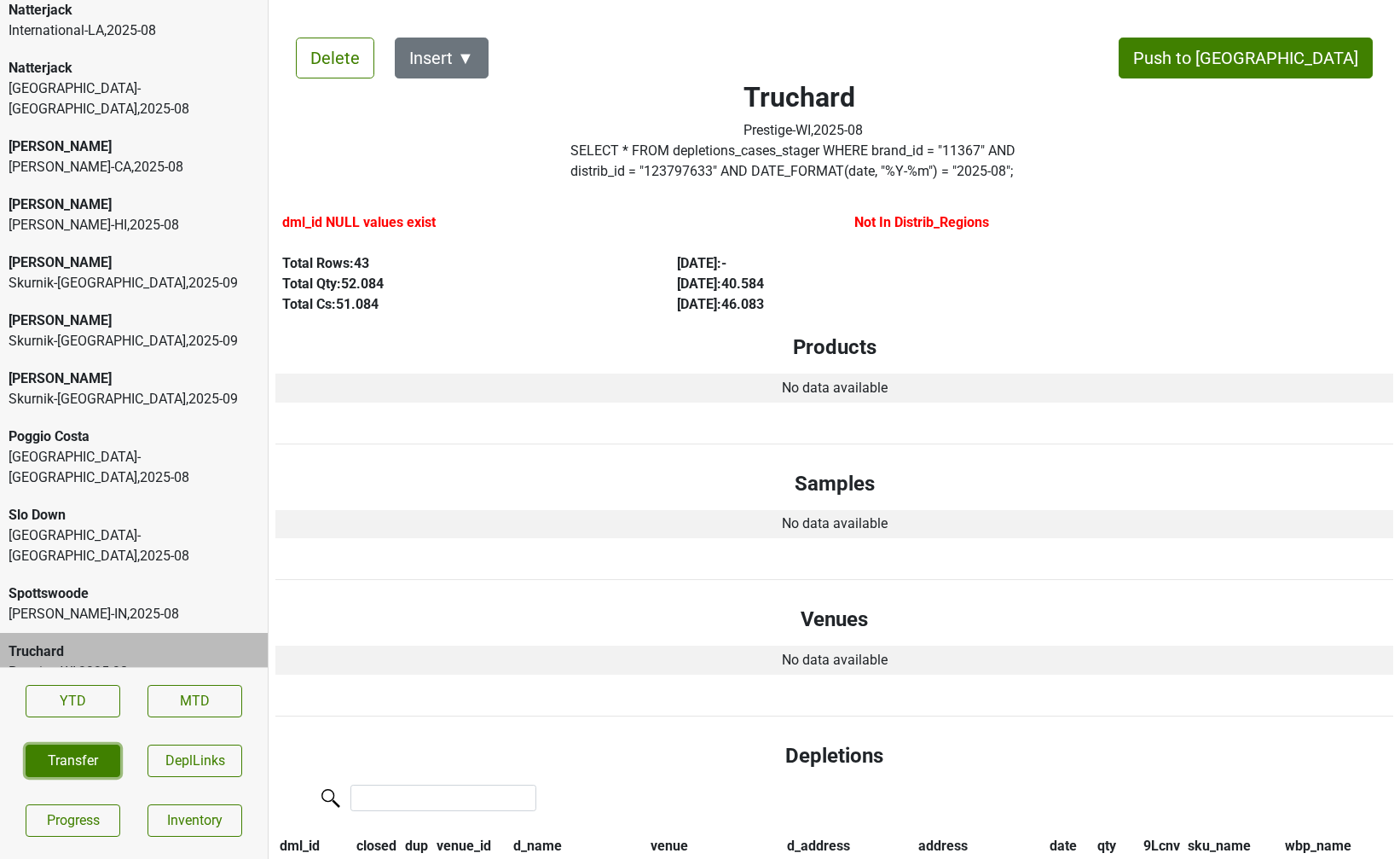
click at [38, 761] on button "Transfer" at bounding box center [73, 760] width 95 height 33
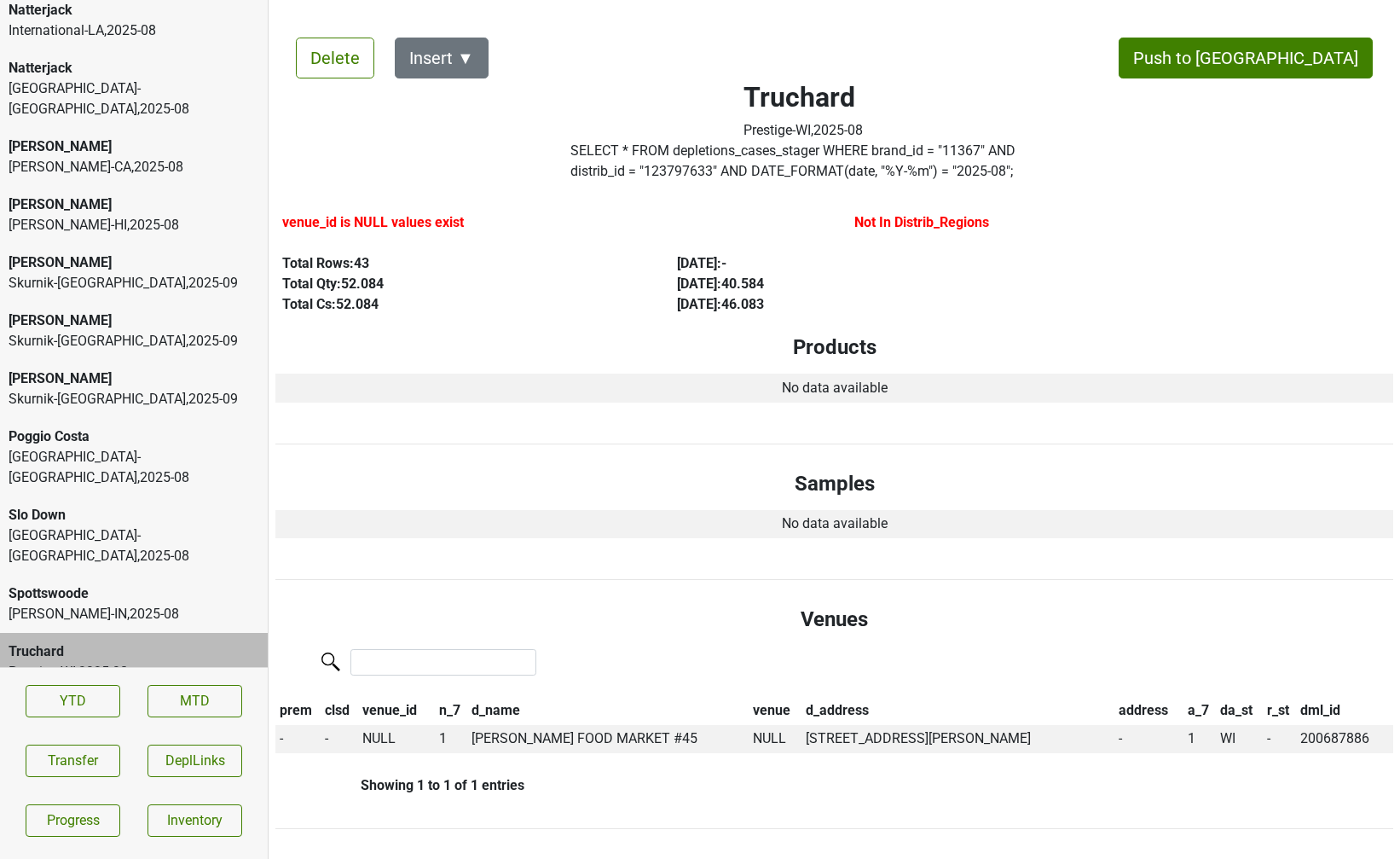
click at [141, 604] on div "Carroll-IN , 2025 - 08" at bounding box center [134, 614] width 251 height 21
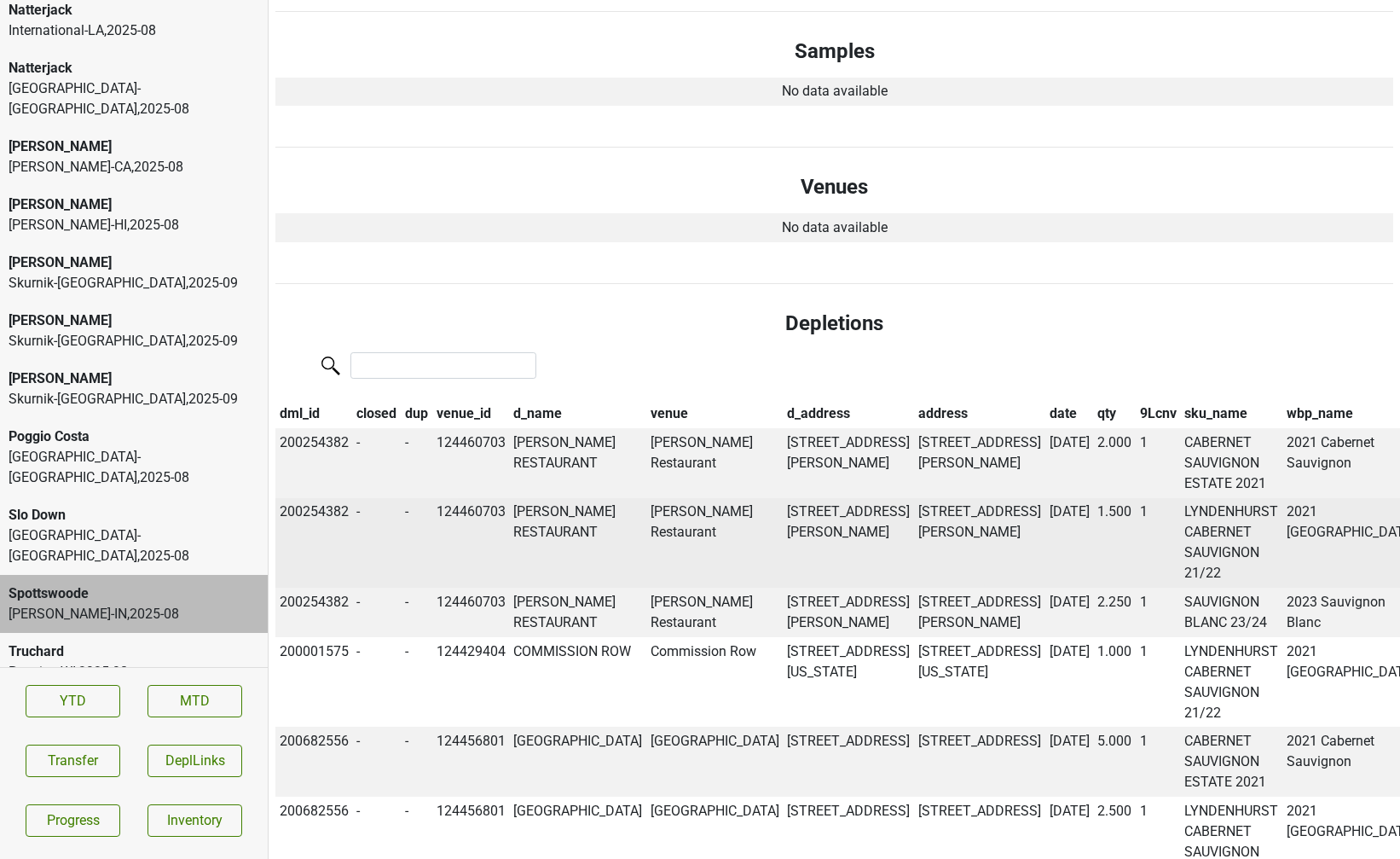
scroll to position [0, 0]
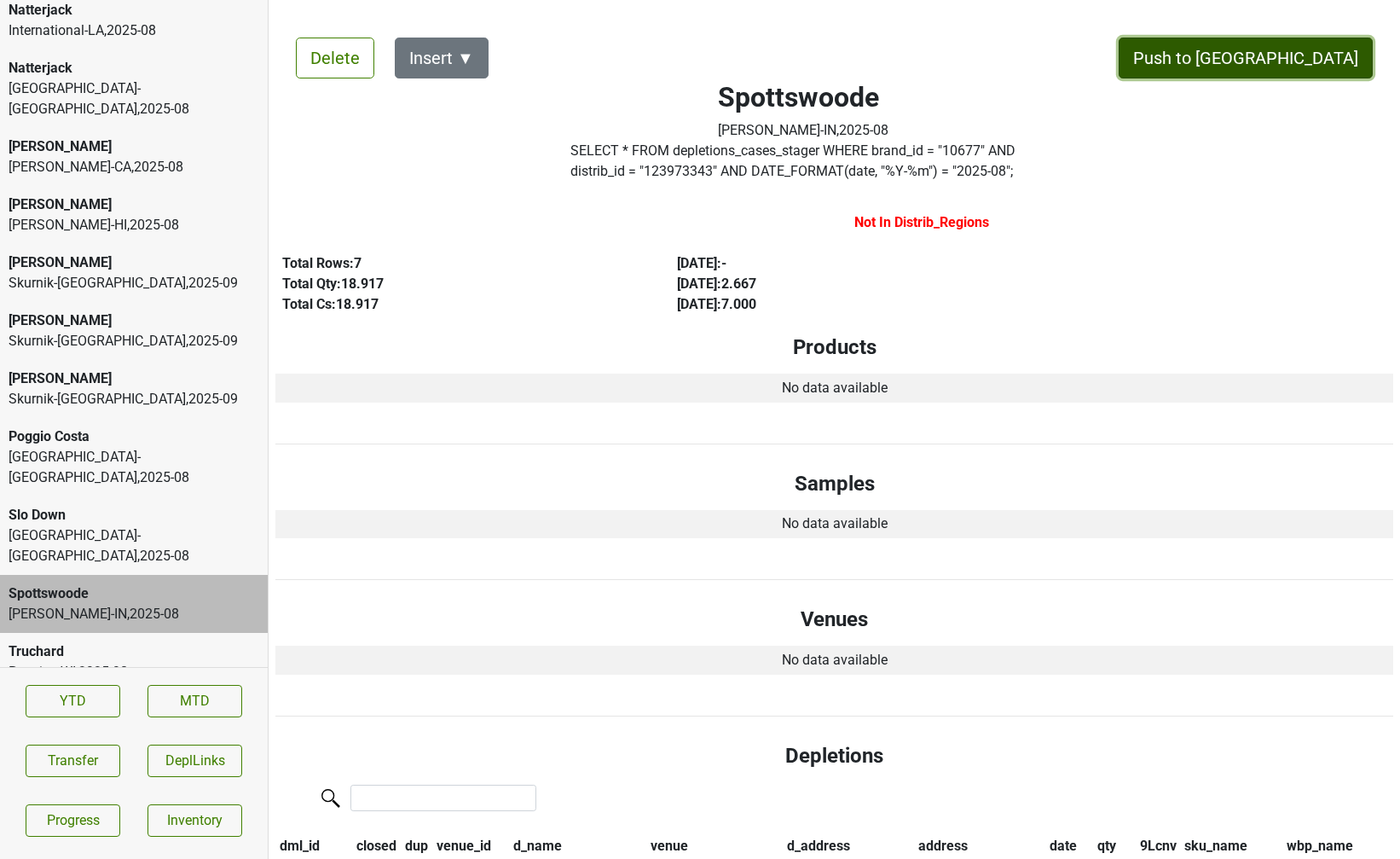
click at [1318, 72] on button "Push to DC" at bounding box center [1245, 58] width 254 height 41
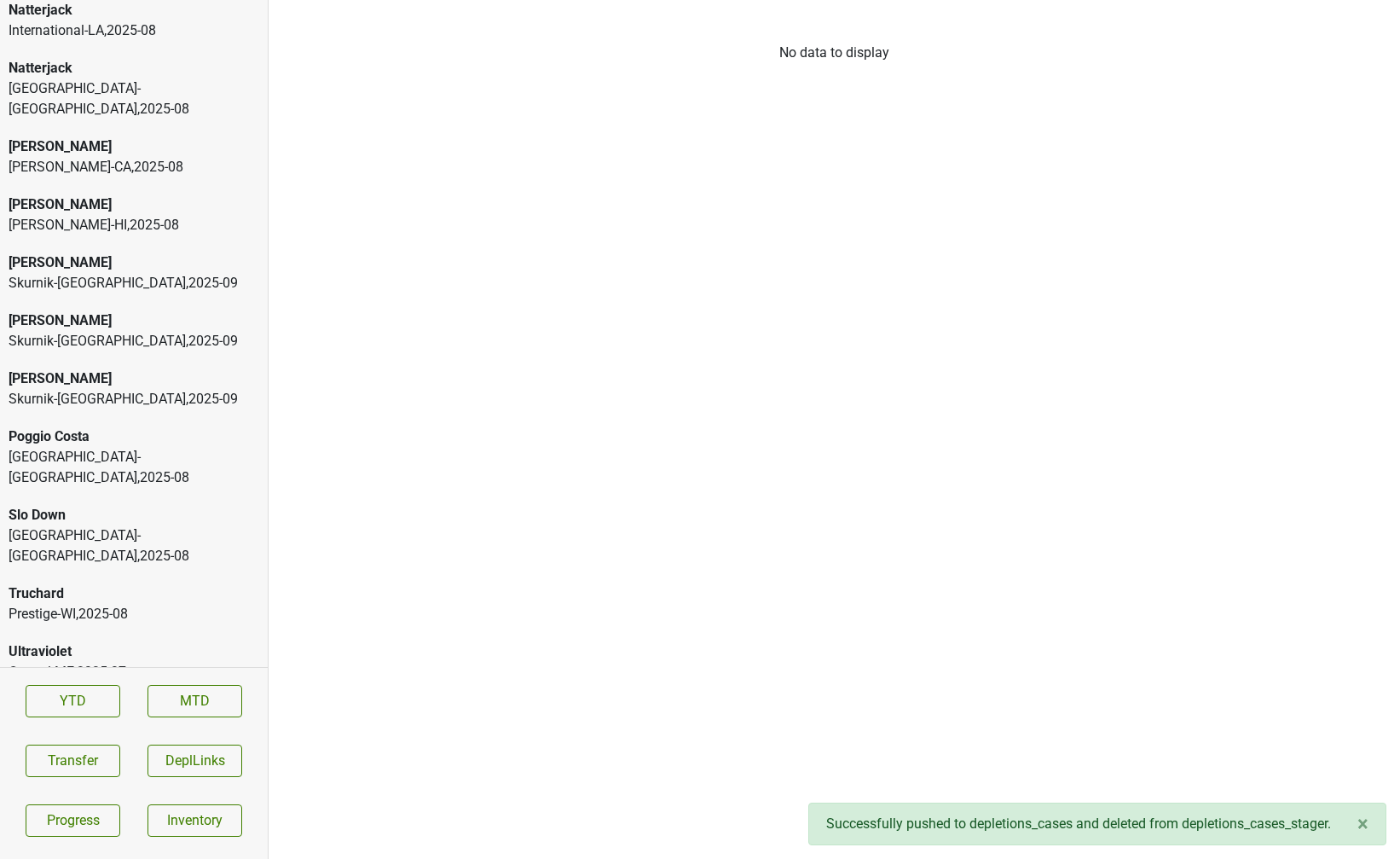
scroll to position [3624, 0]
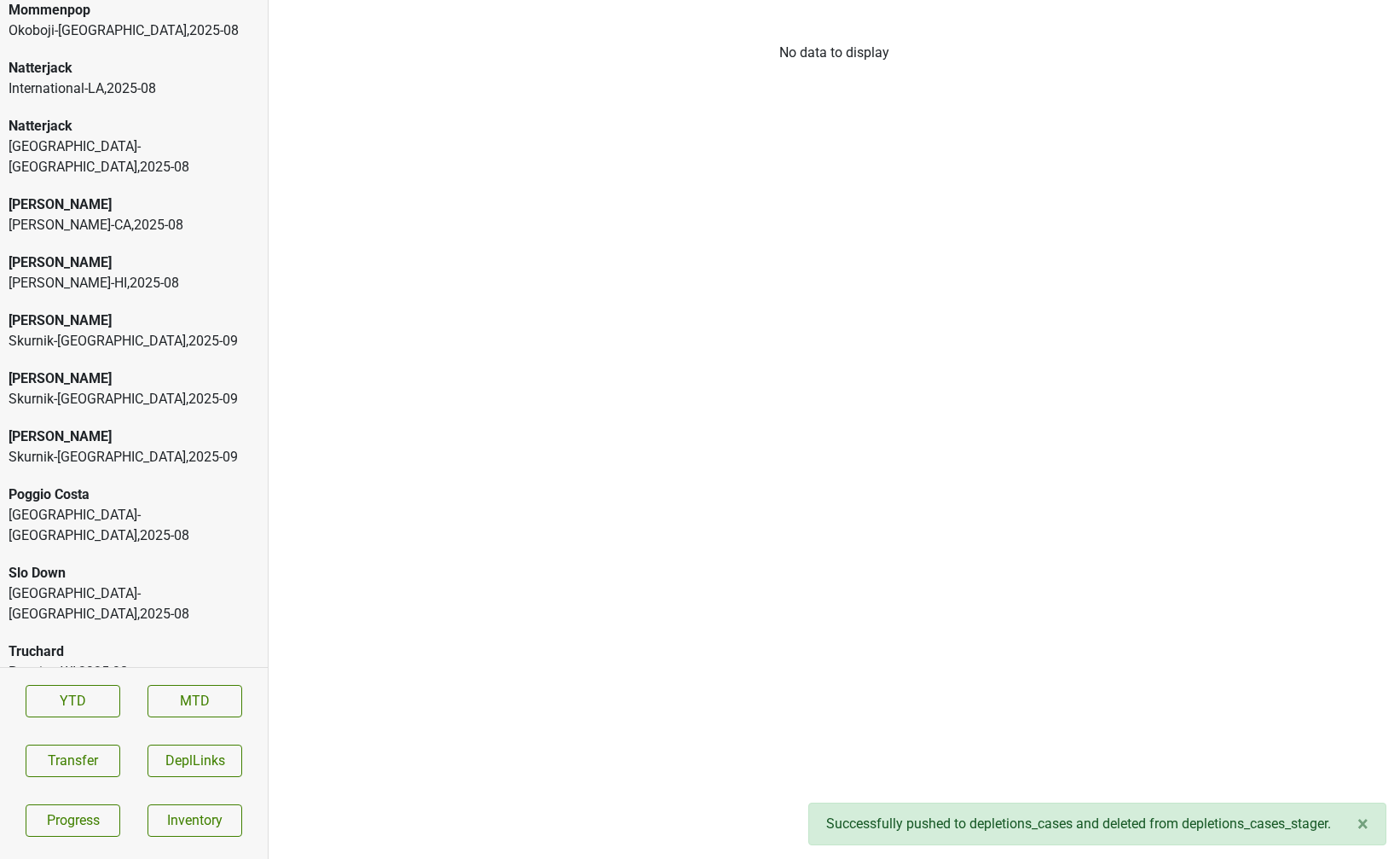
click at [121, 447] on div "Skurnik-NY , 2025 - 09" at bounding box center [134, 457] width 251 height 21
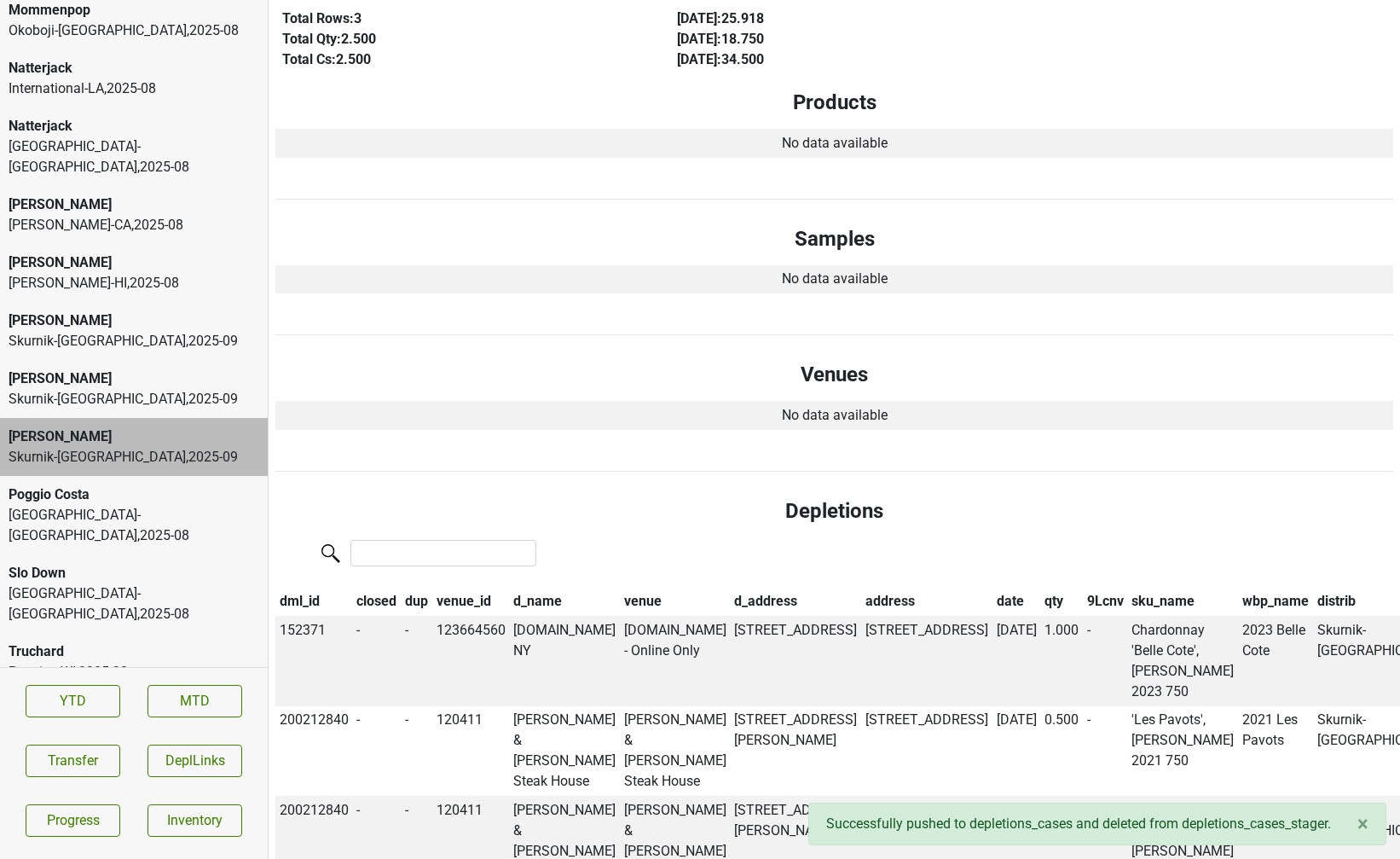
scroll to position [0, 0]
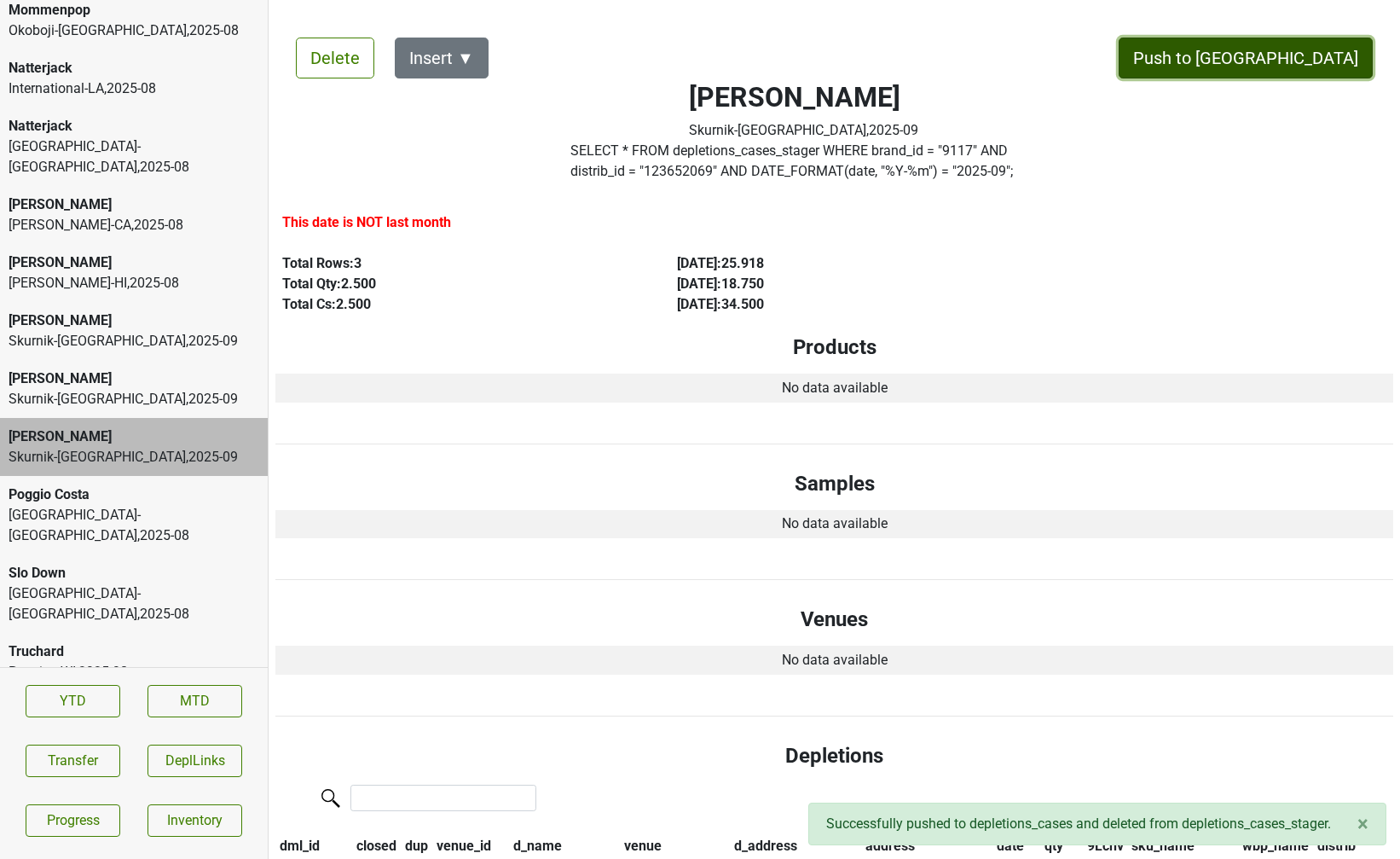
click at [1332, 60] on button "Push to DC" at bounding box center [1245, 58] width 254 height 41
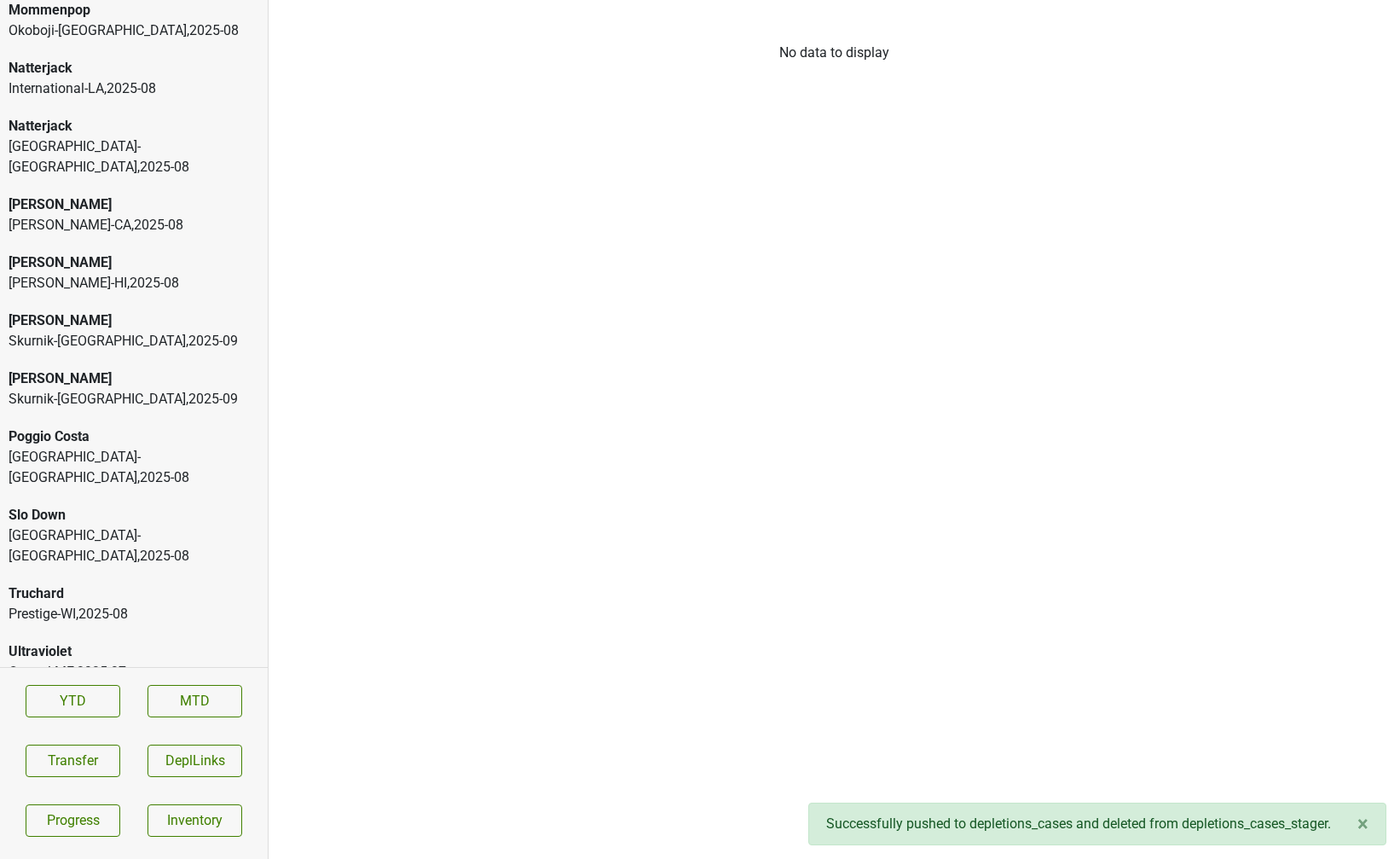
scroll to position [3566, 0]
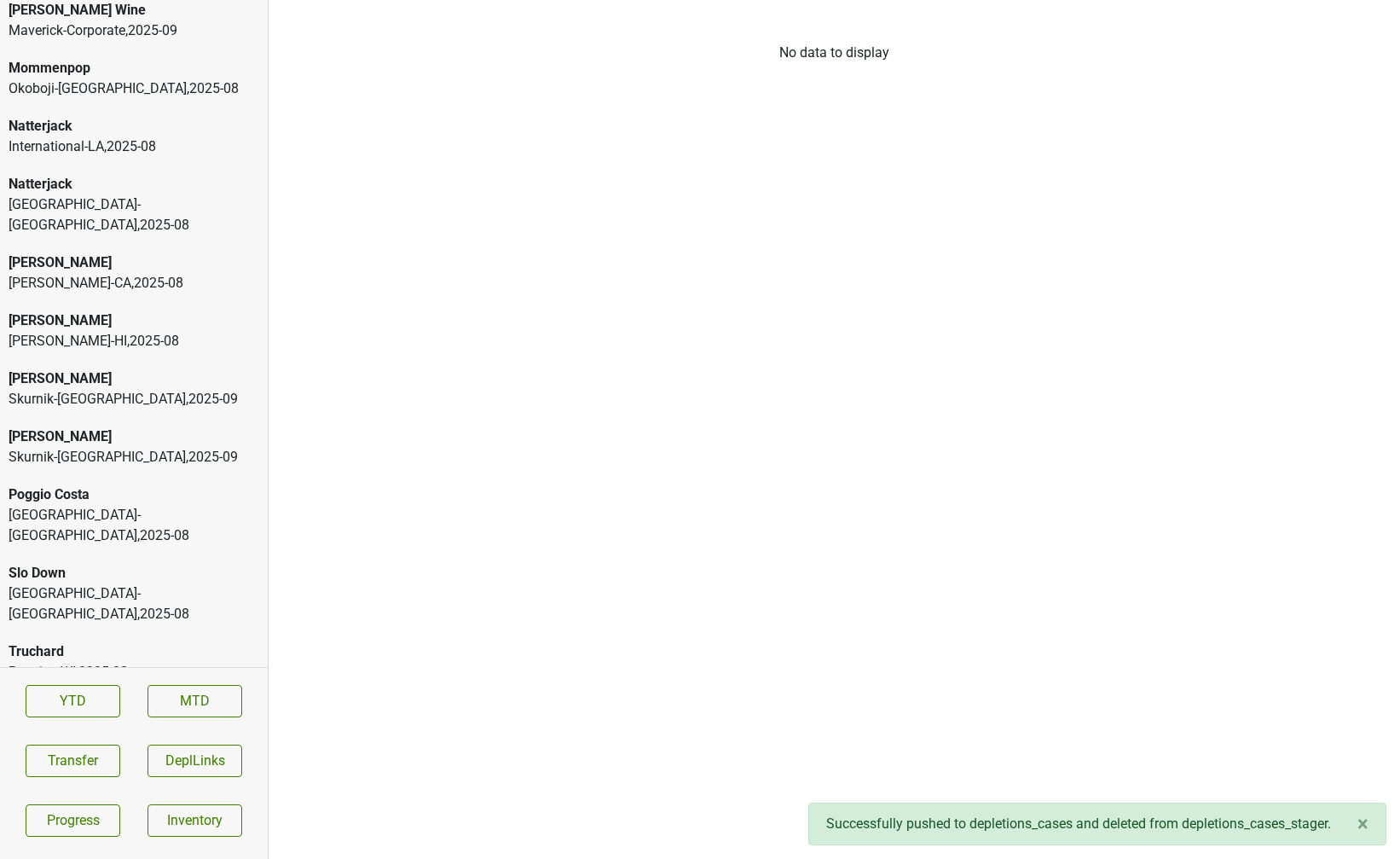
click at [162, 373] on div "Peter Michael Skurnik-CT , 2025 - 09" at bounding box center [133, 389] width 268 height 58
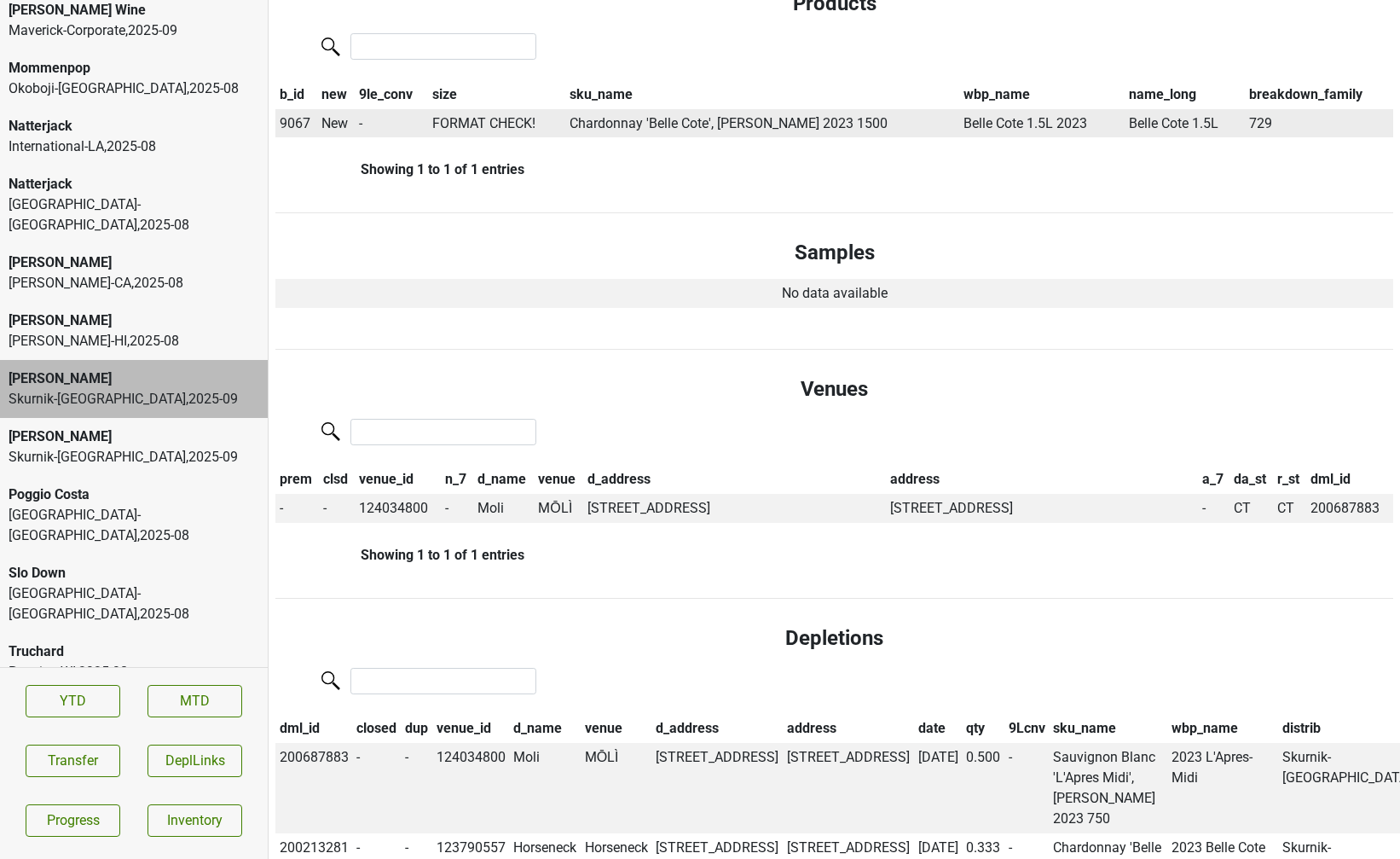
scroll to position [0, 0]
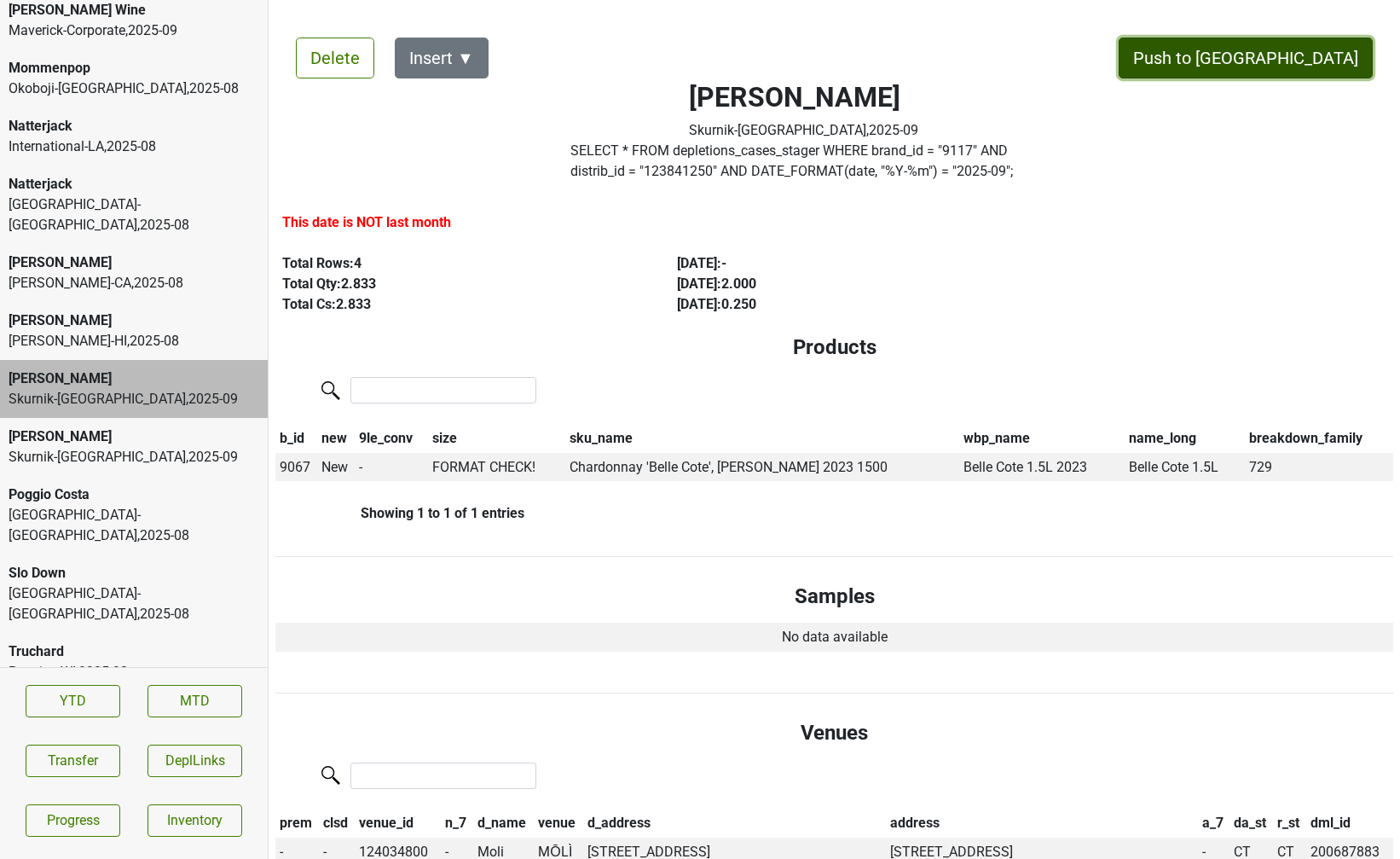
click at [1298, 51] on button "Push to DC" at bounding box center [1245, 58] width 254 height 41
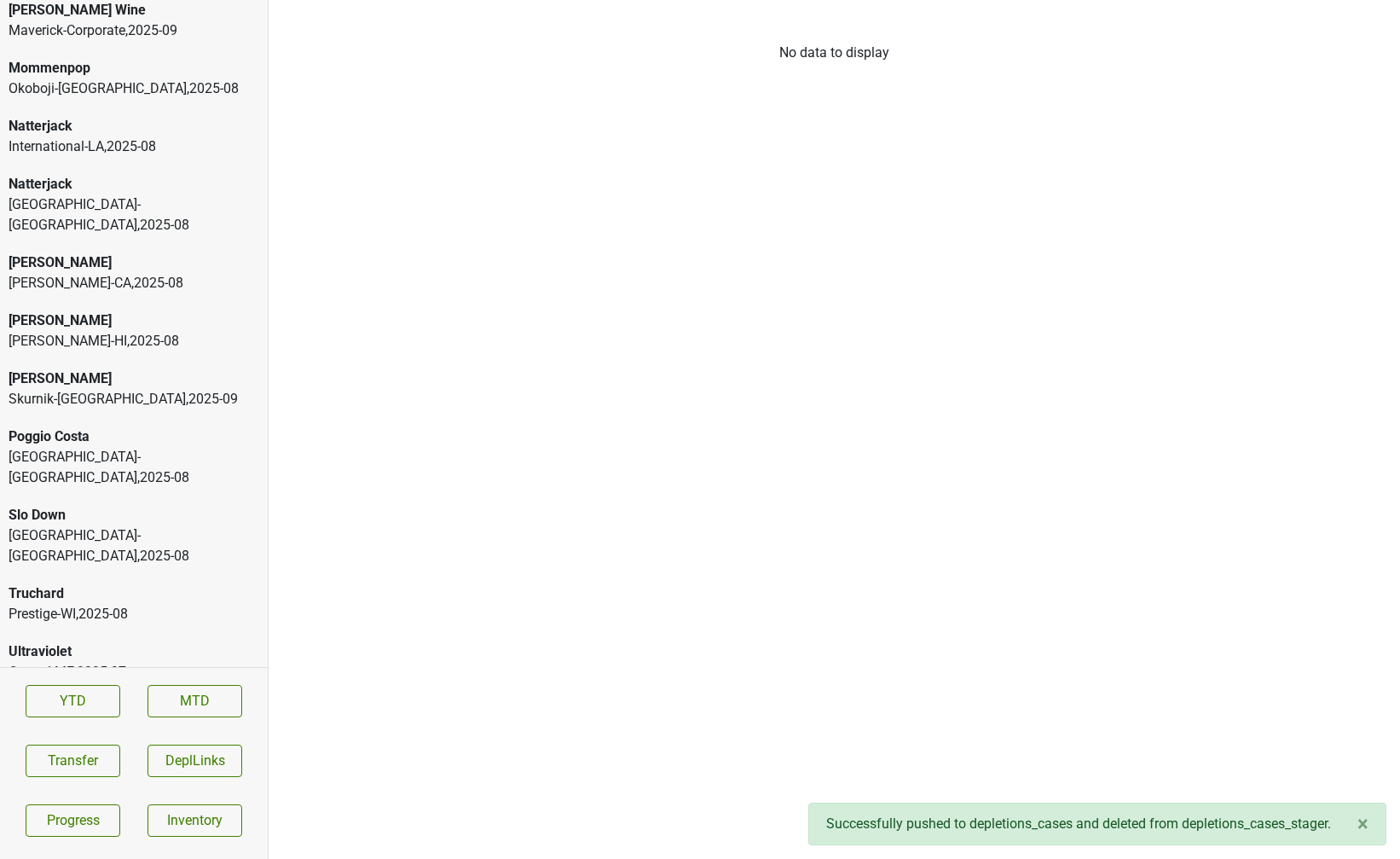
scroll to position [3509, 0]
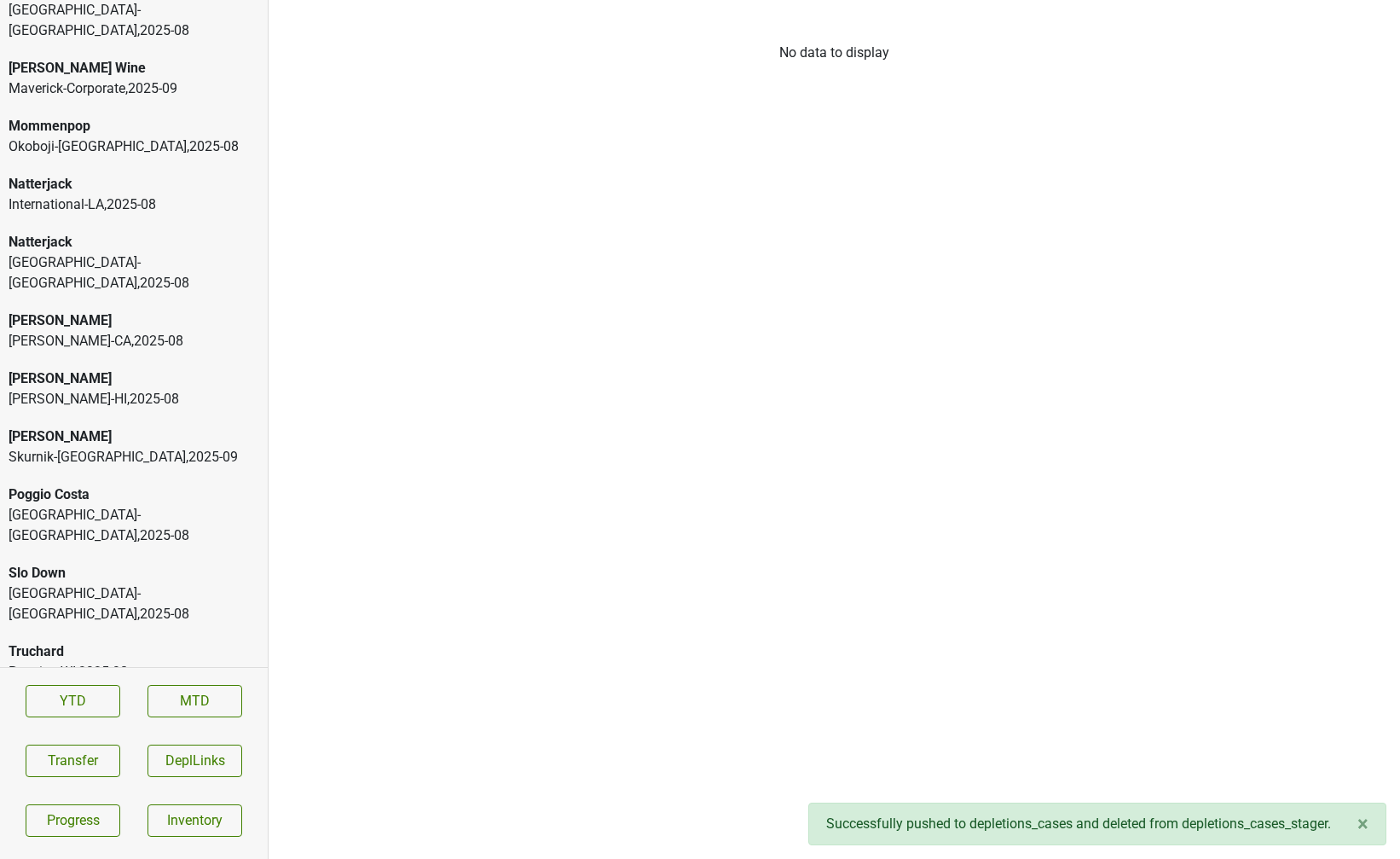
click at [99, 389] on div "Chambers-HI , 2025 - 08" at bounding box center [134, 399] width 251 height 21
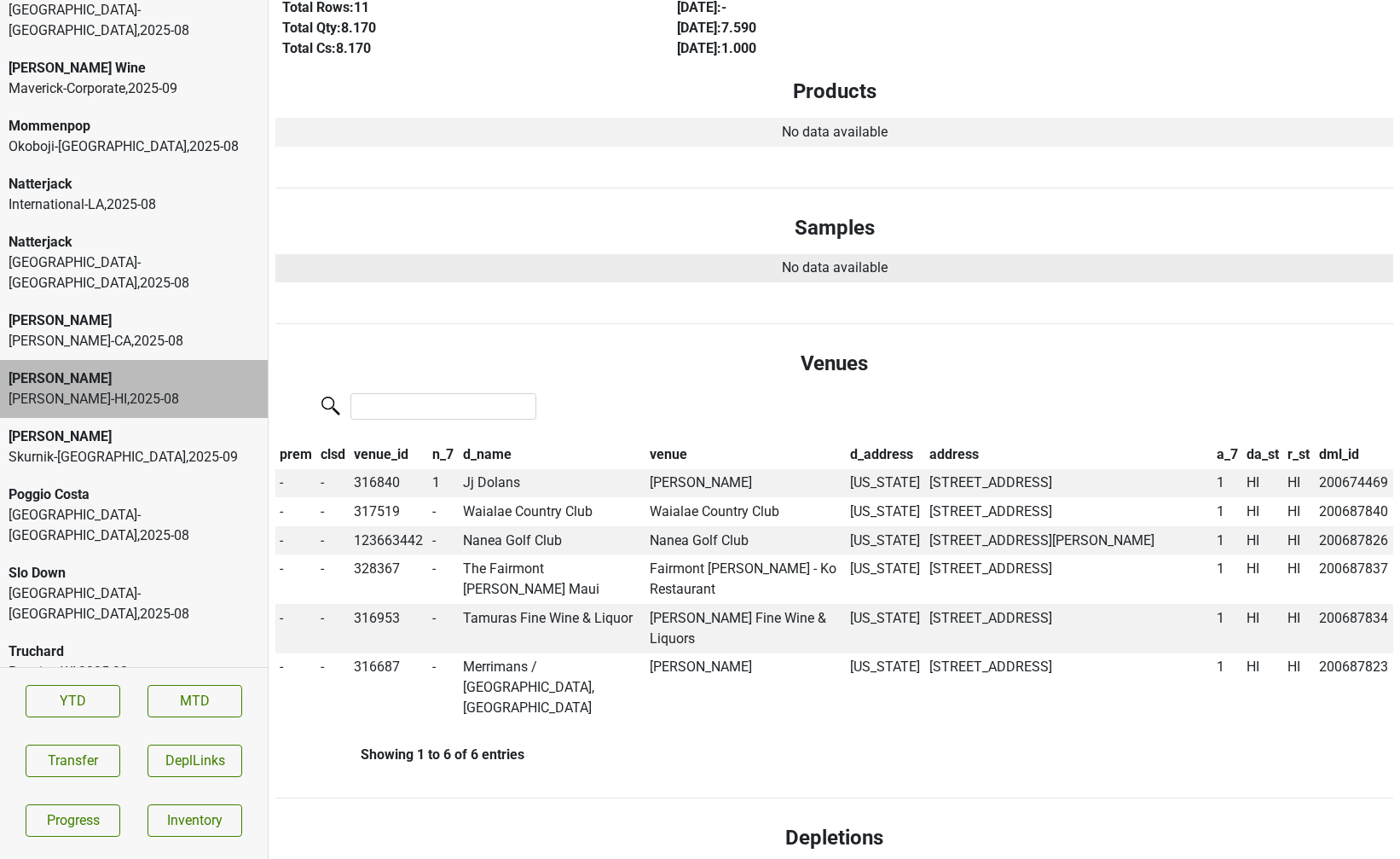
scroll to position [0, 0]
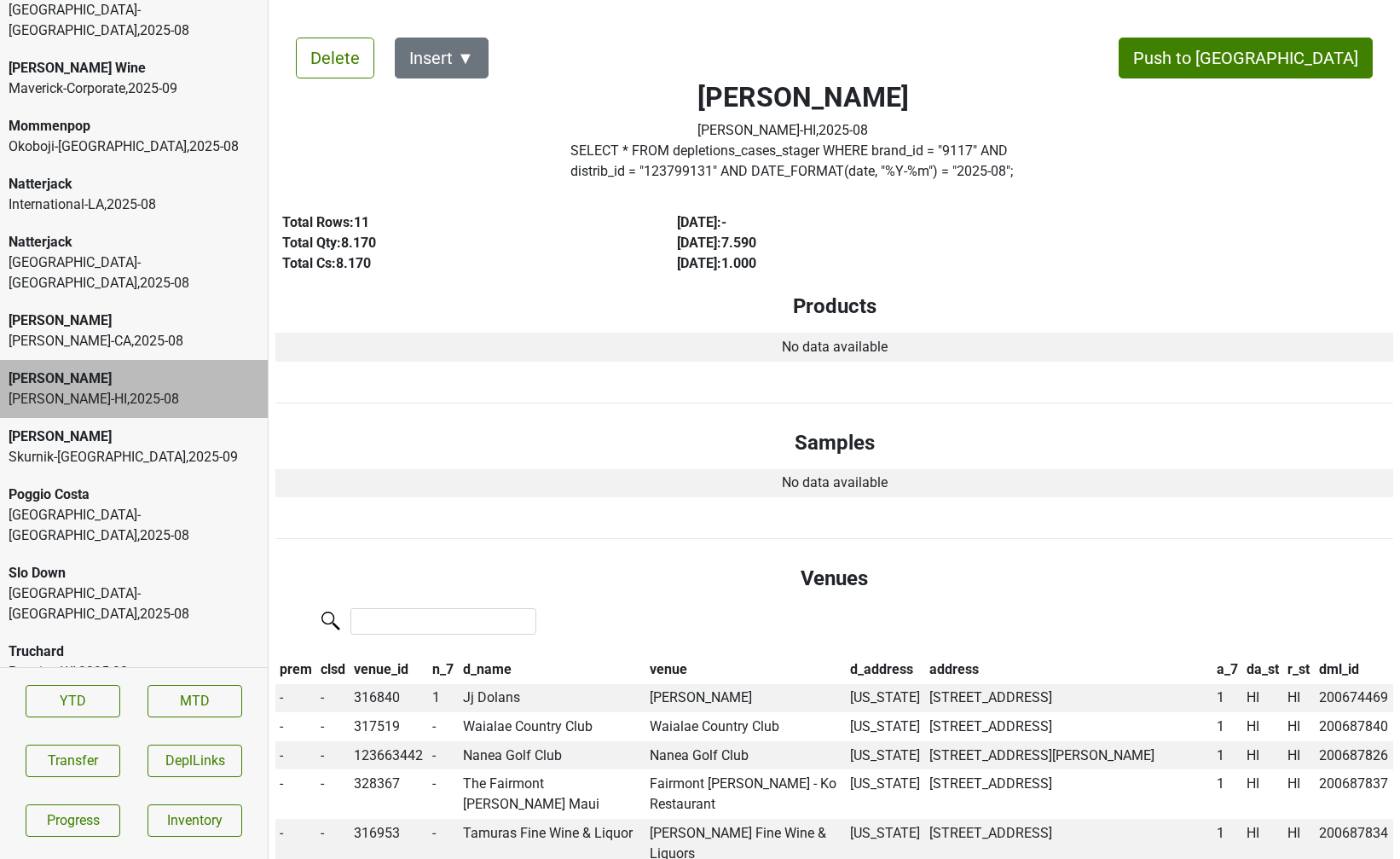
click at [181, 426] on div "[PERSON_NAME]" at bounding box center [134, 436] width 251 height 21
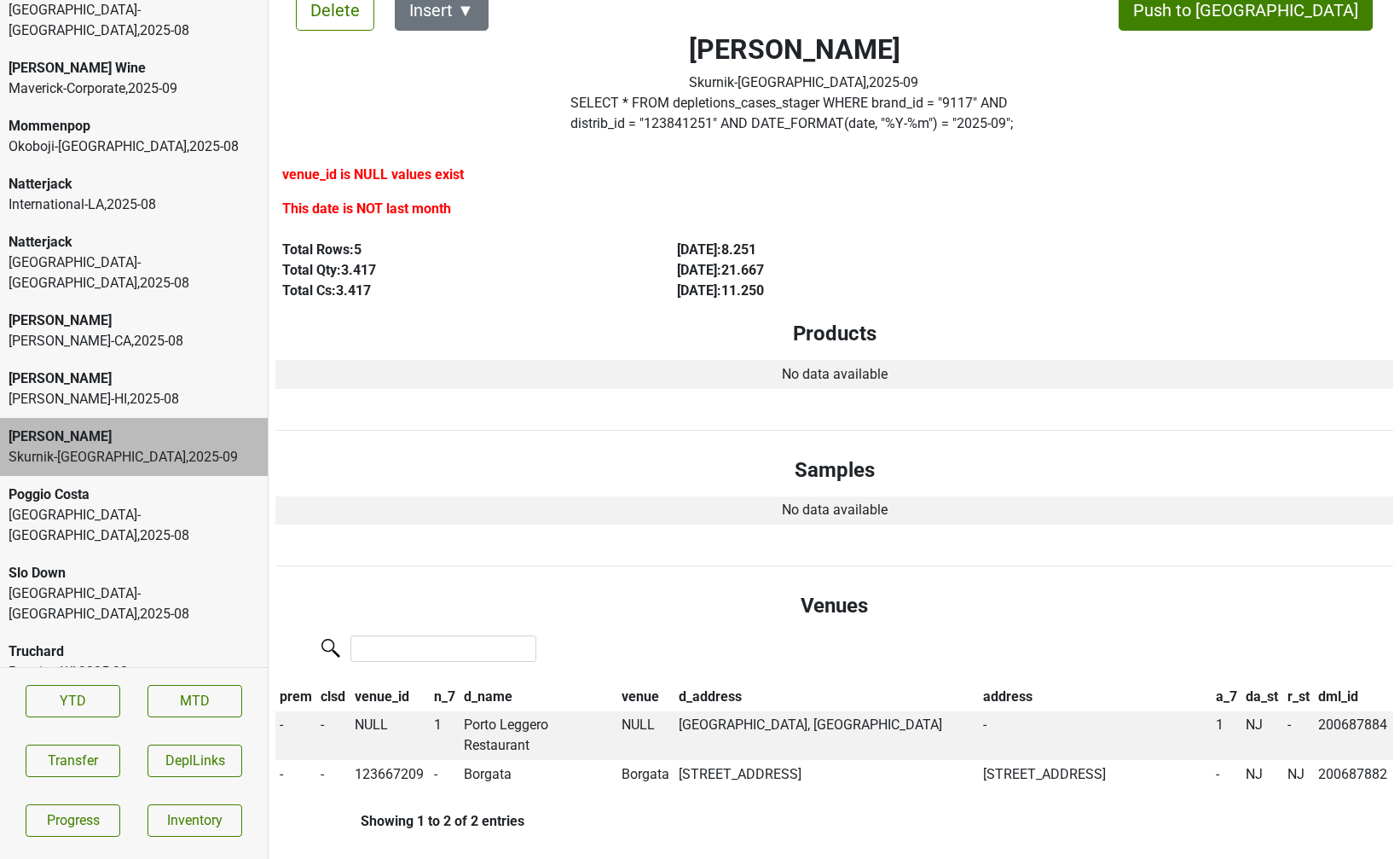
scroll to position [57, 0]
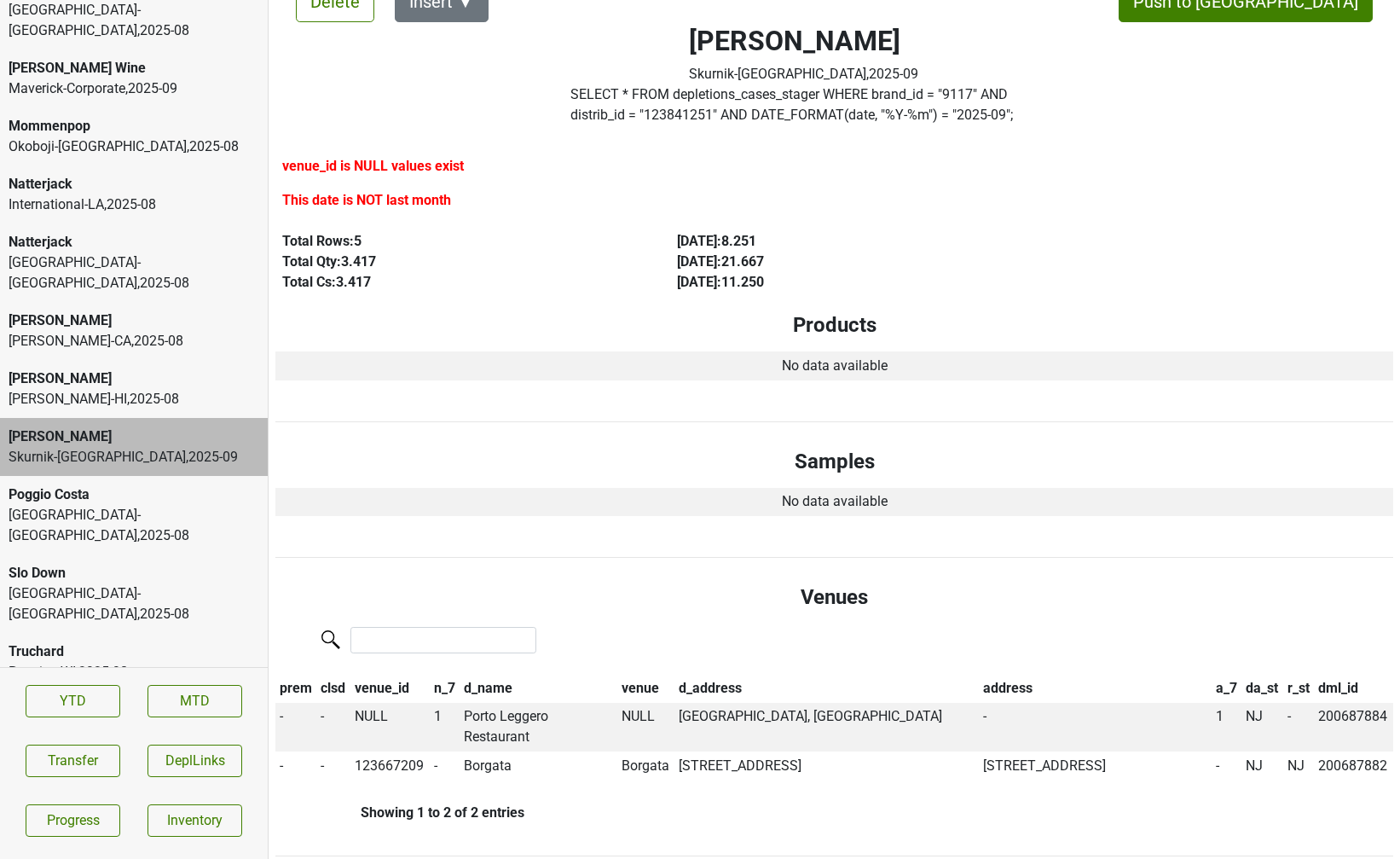
click at [129, 505] on div "Vine Street-NJ_PA , 2025 - 08" at bounding box center [134, 525] width 251 height 41
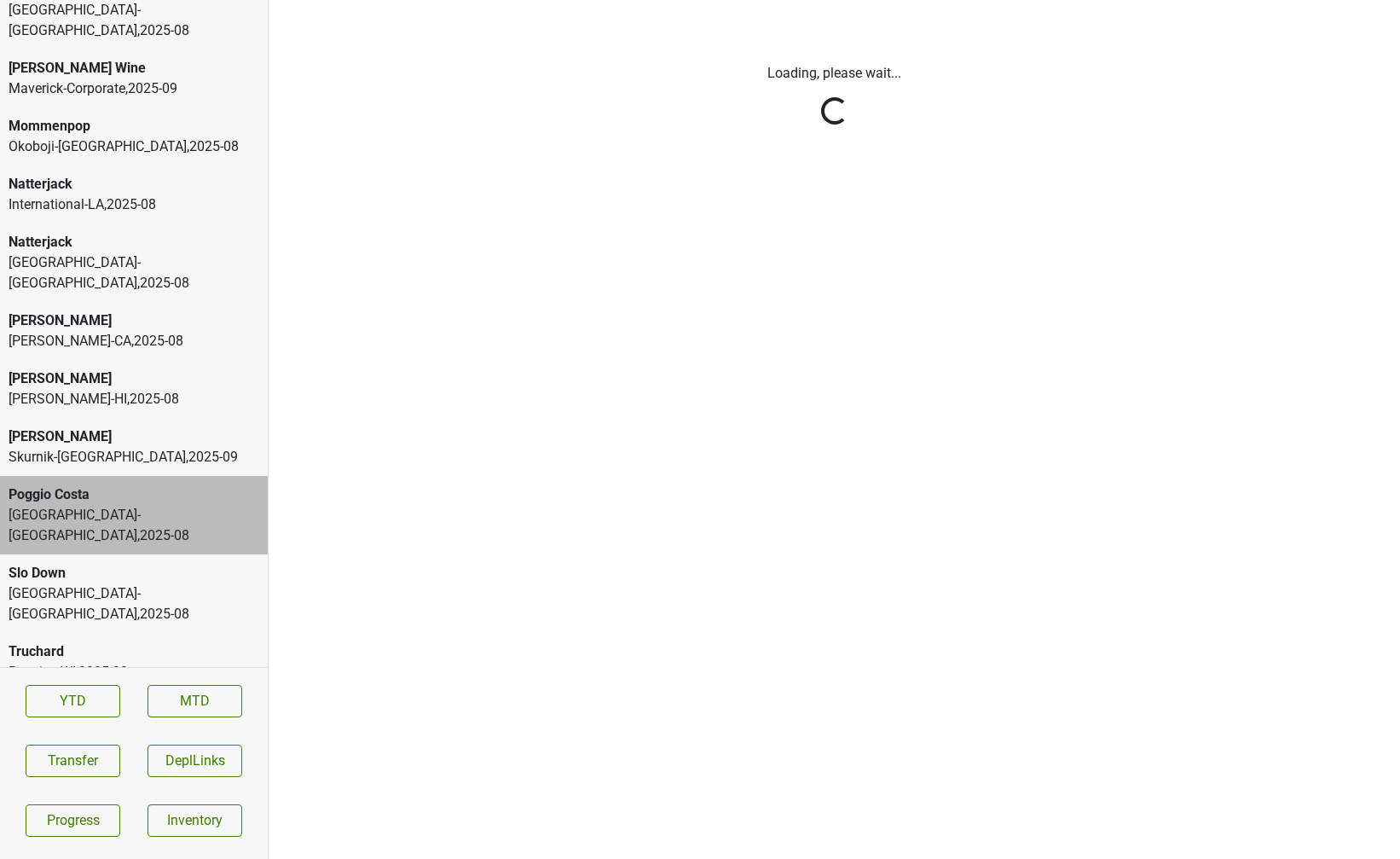
scroll to position [0, 0]
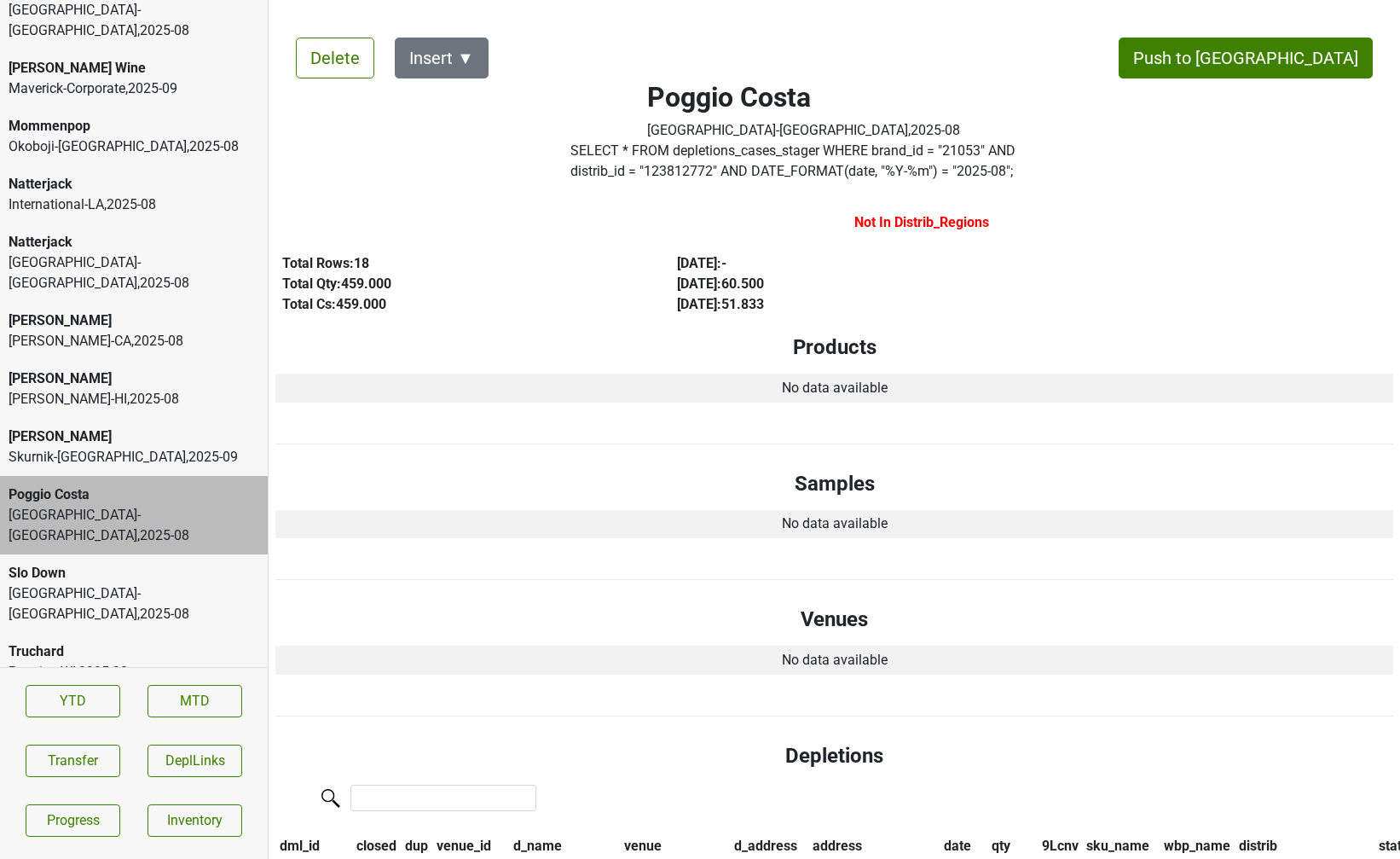
click at [152, 562] on div "Slo Down" at bounding box center [134, 572] width 251 height 21
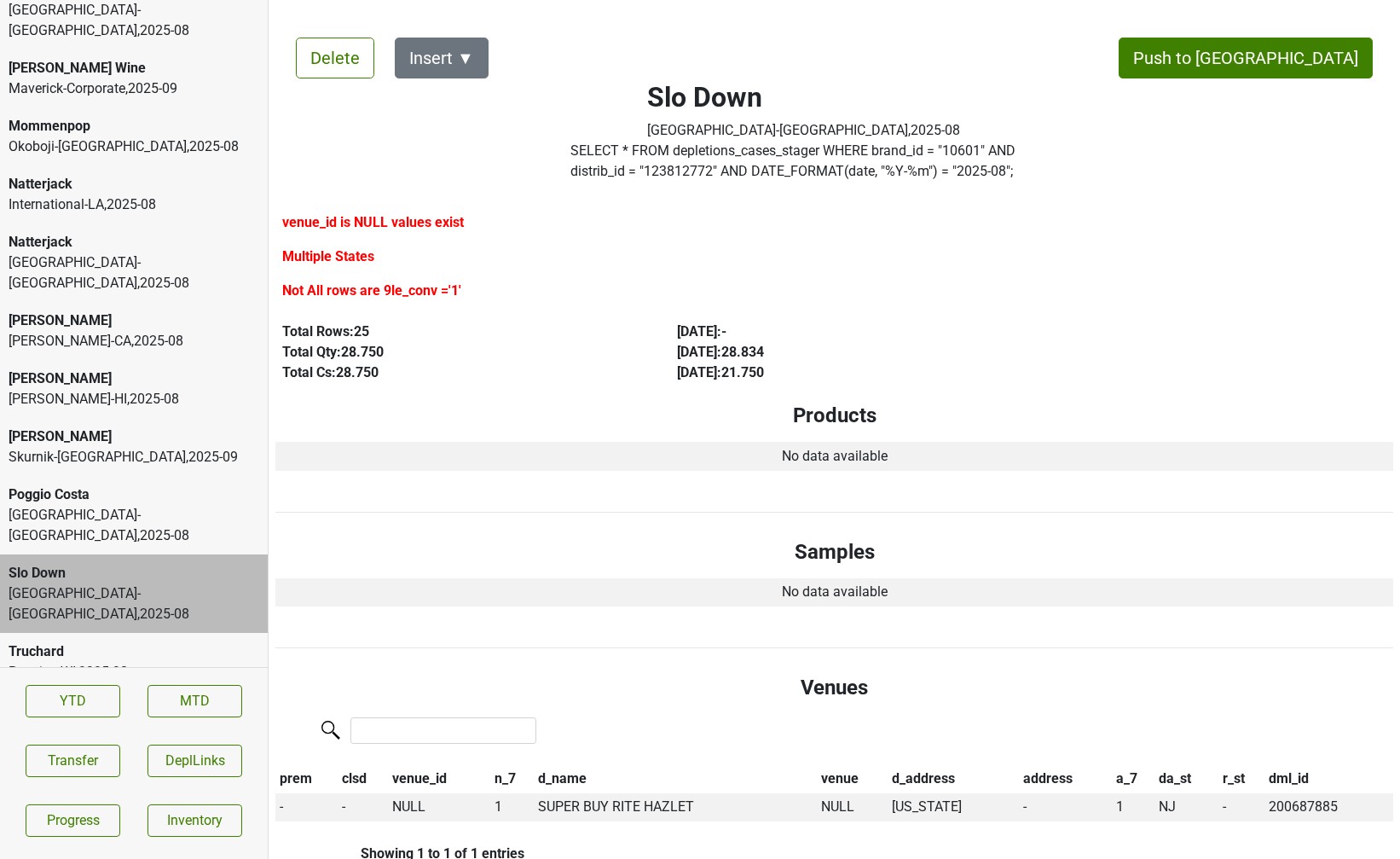
click at [144, 662] on div "Prestige-WI , 2025 - 08" at bounding box center [134, 672] width 251 height 21
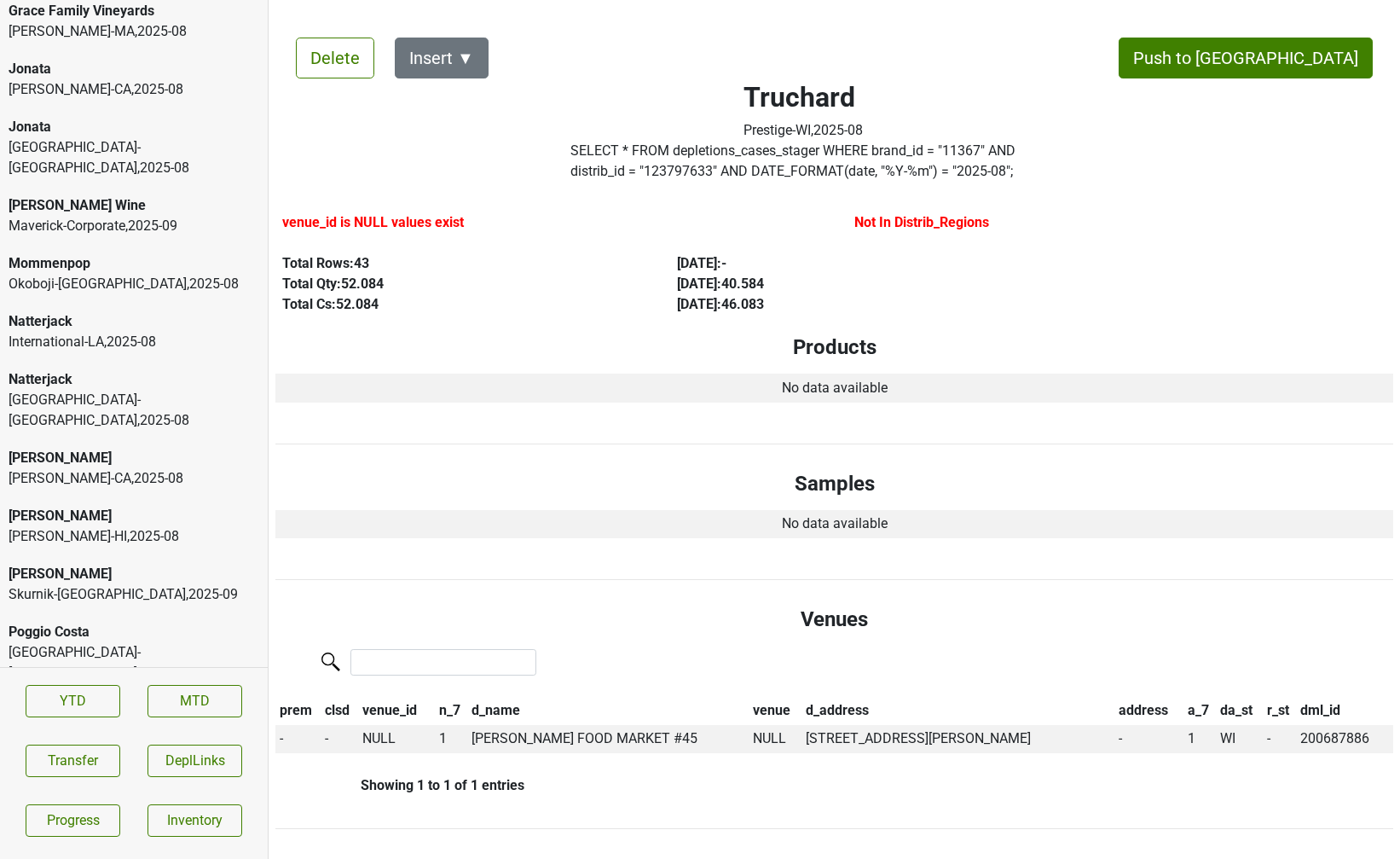
scroll to position [3366, 0]
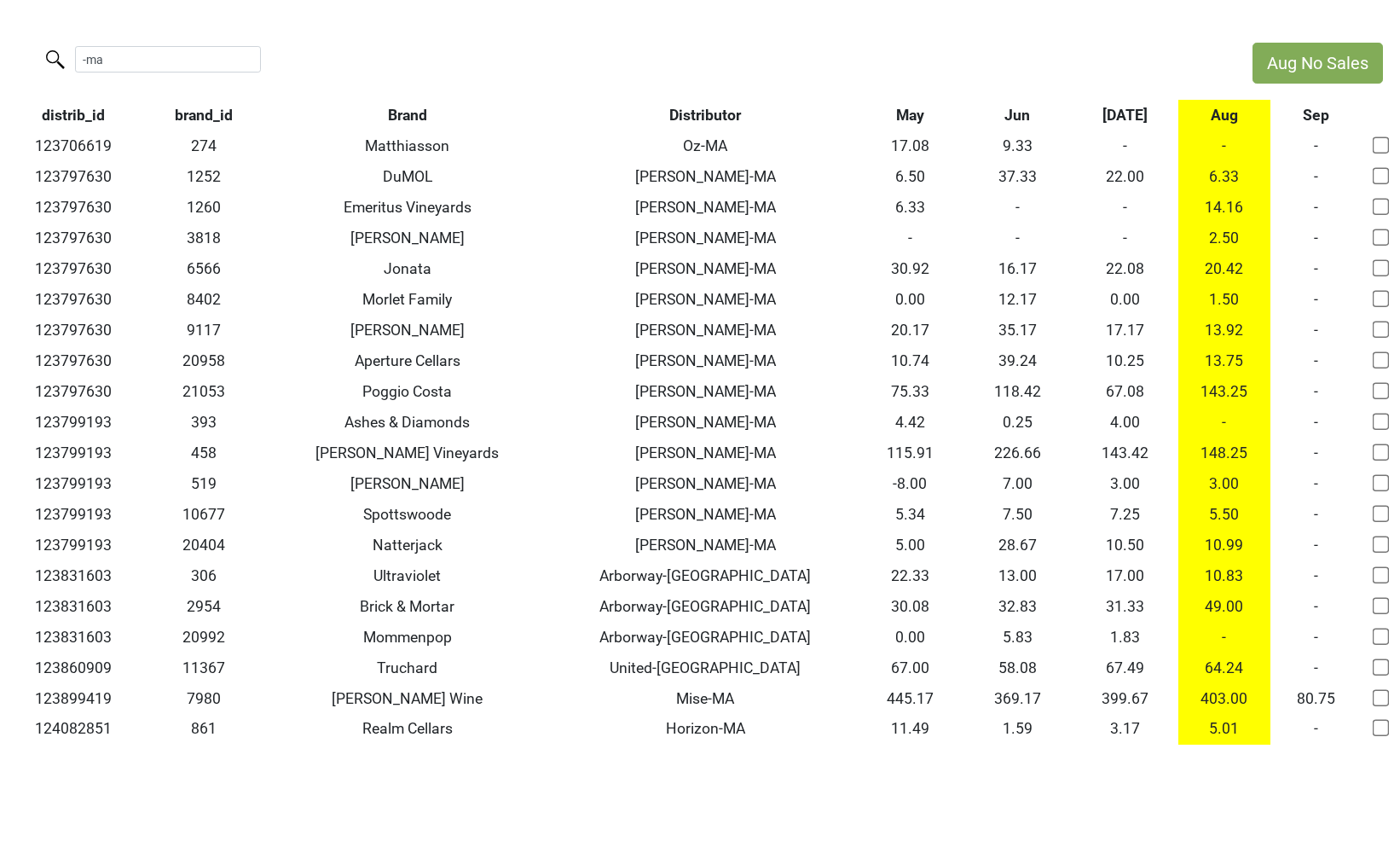
drag, startPoint x: 178, startPoint y: 64, endPoint x: -27, endPoint y: 57, distance: 205.1
click at [0, 57] on html "Aug No Sales -ma distrib_id brand_id Brand Distributor May Jun [DATE] Aug Sep 1…" at bounding box center [700, 393] width 1400 height 787
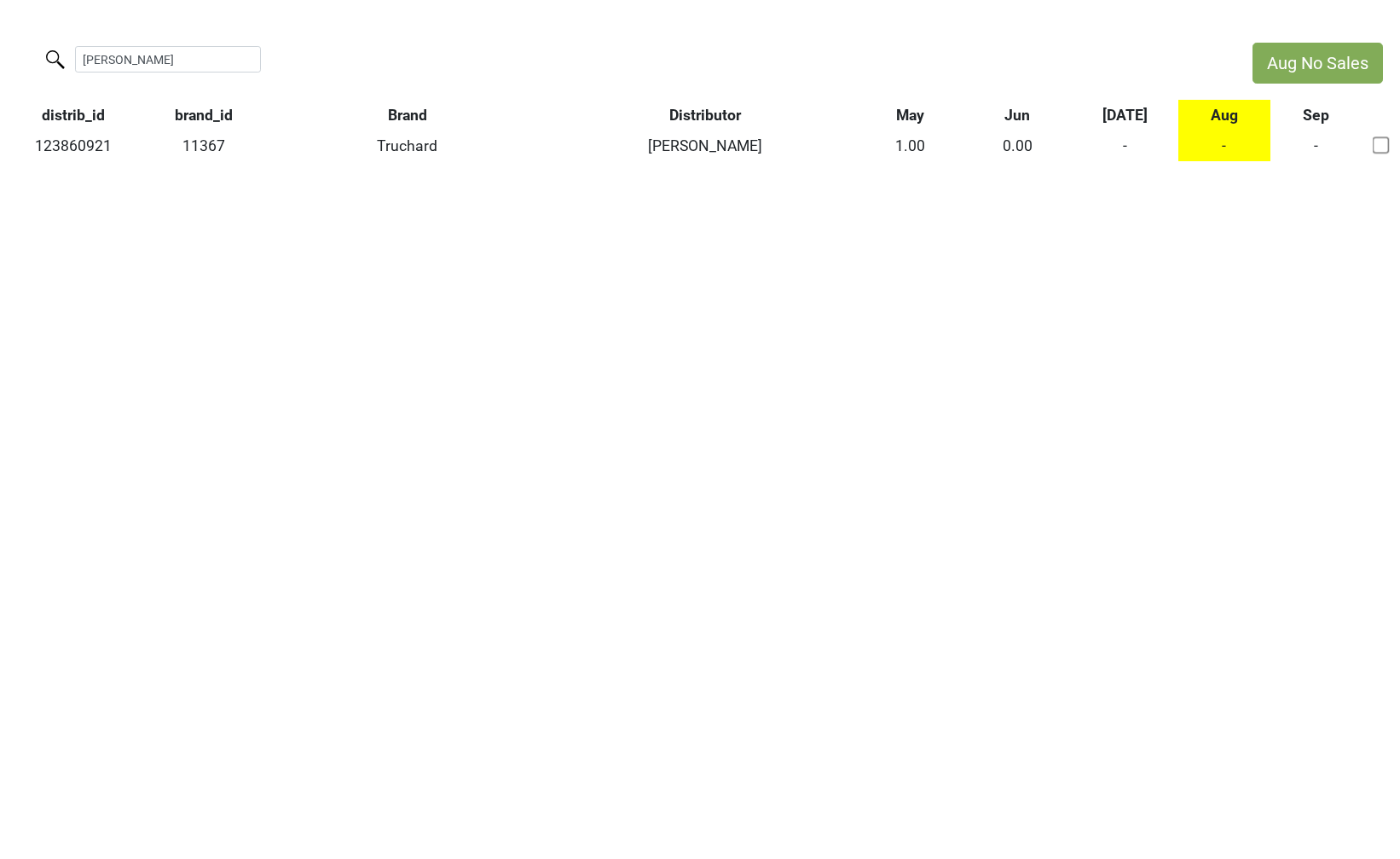
type input "[PERSON_NAME]"
